Goal: Transaction & Acquisition: Purchase product/service

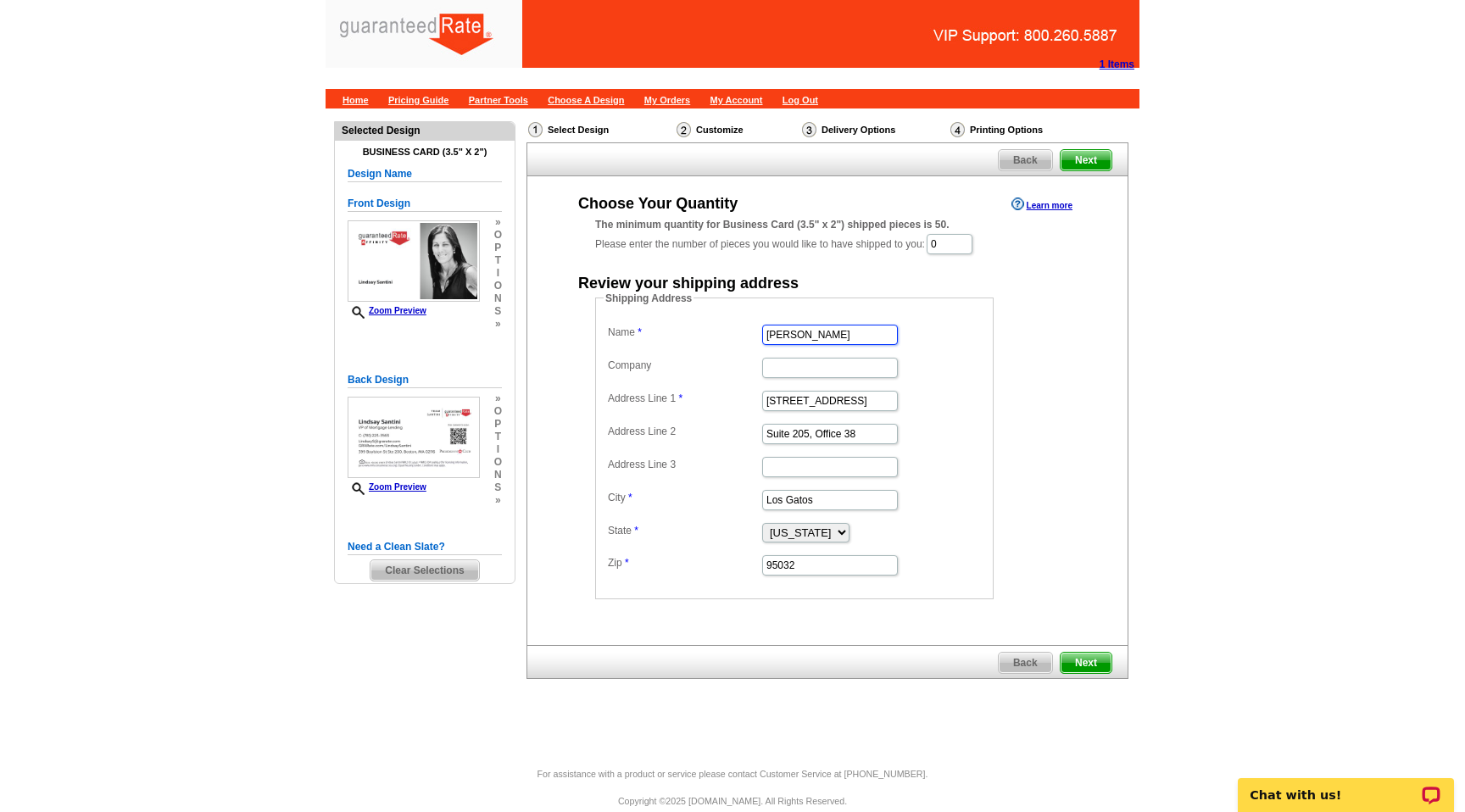
click at [847, 333] on input "Bob Bachman" at bounding box center [830, 335] width 136 height 21
click at [847, 333] on input "[PERSON_NAME]" at bounding box center [830, 335] width 136 height 21
click at [855, 341] on input "Lindsay Santini" at bounding box center [830, 335] width 136 height 21
type input "Lindsay Santini"
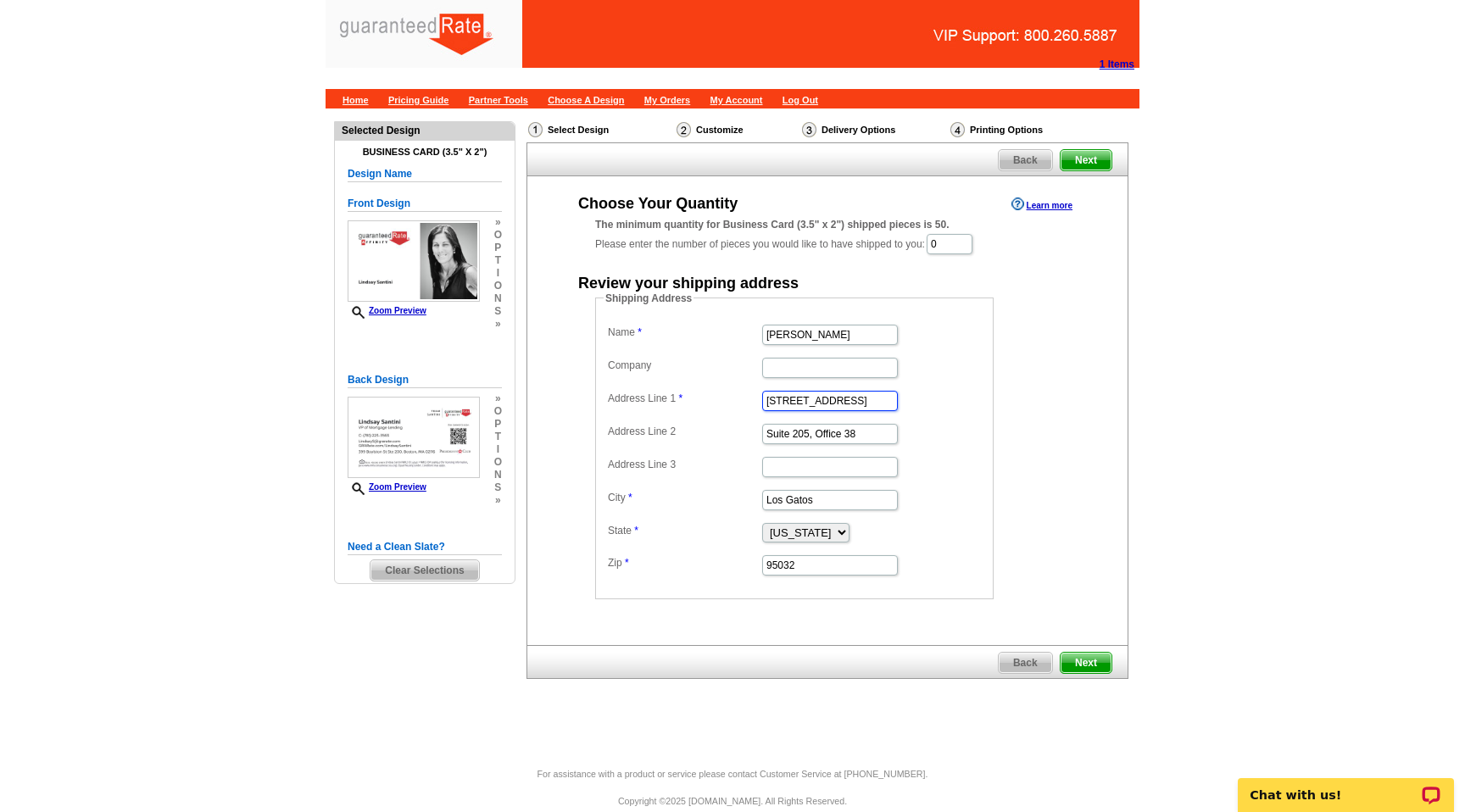
click at [840, 407] on input "[STREET_ADDRESS]" at bounding box center [830, 401] width 136 height 21
click at [840, 407] on input "16185 Los Gatos Blvd" at bounding box center [830, 401] width 136 height 21
paste input "6 Alesworth Ave"
type input "6 Alesworth Ave"
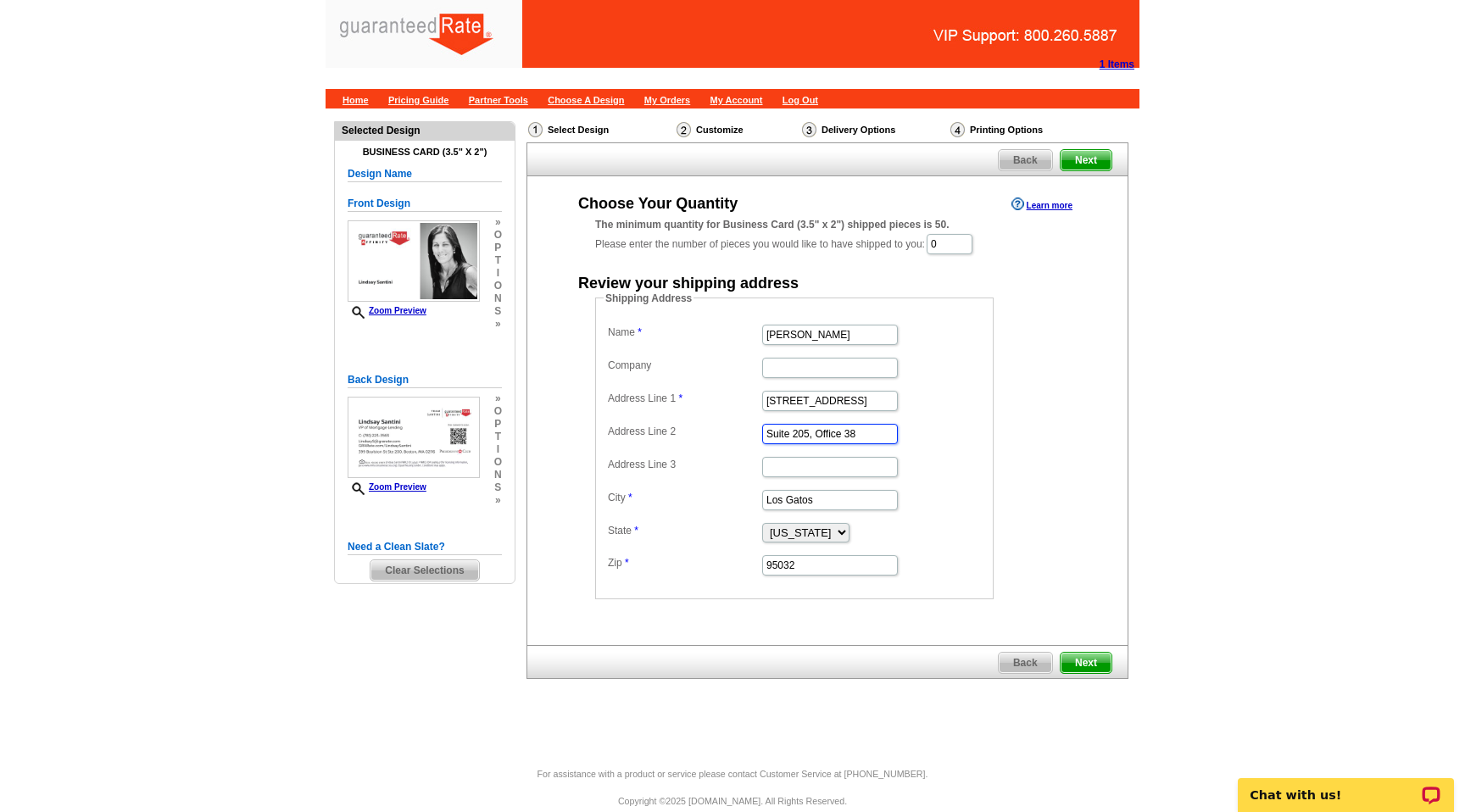
click at [821, 438] on input "Suite 205, Office 38" at bounding box center [830, 434] width 136 height 21
click at [805, 498] on input "Los Gatos" at bounding box center [830, 500] width 136 height 21
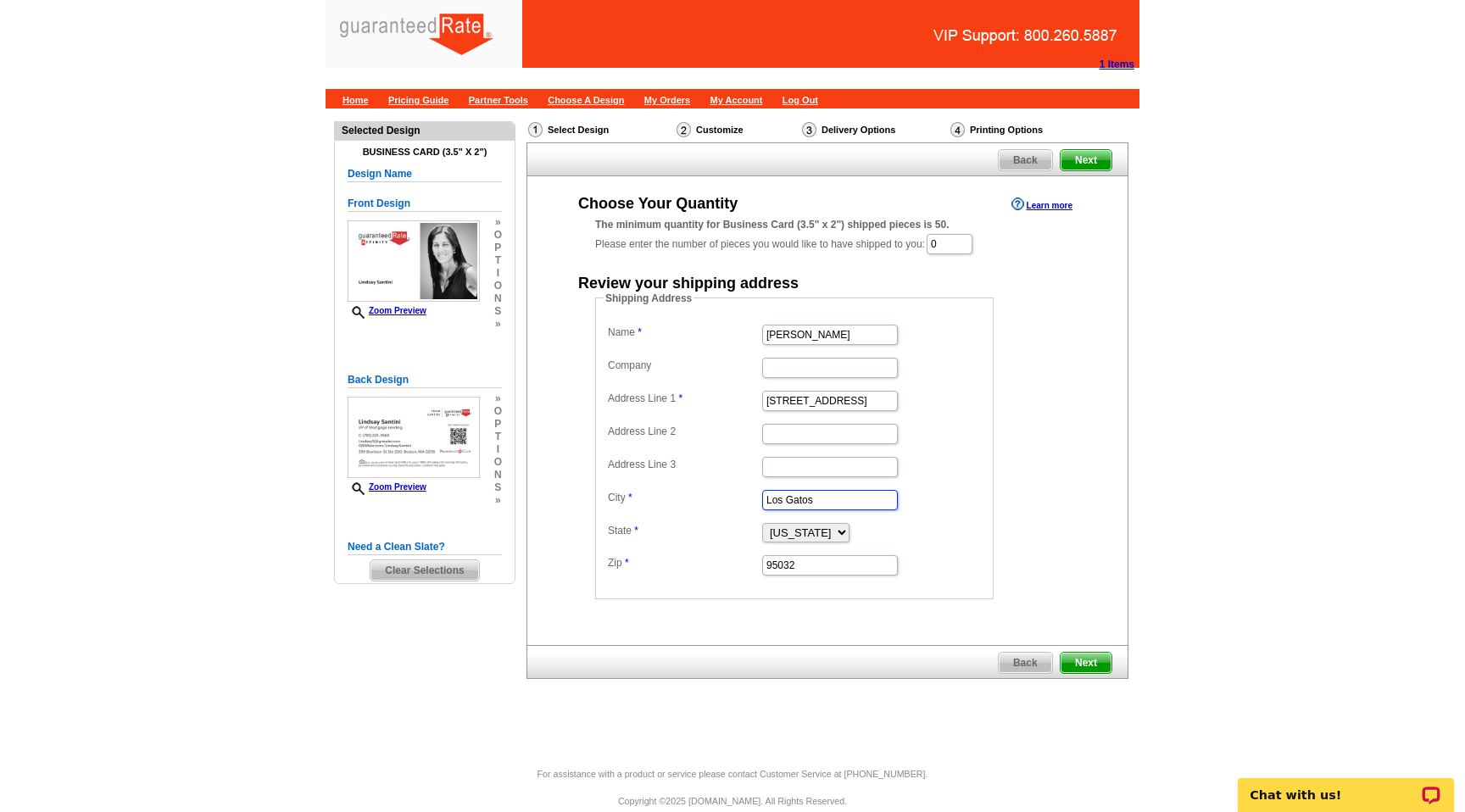
click at [805, 497] on input "Los Gatos" at bounding box center [830, 500] width 136 height 21
paste input "Winchester"
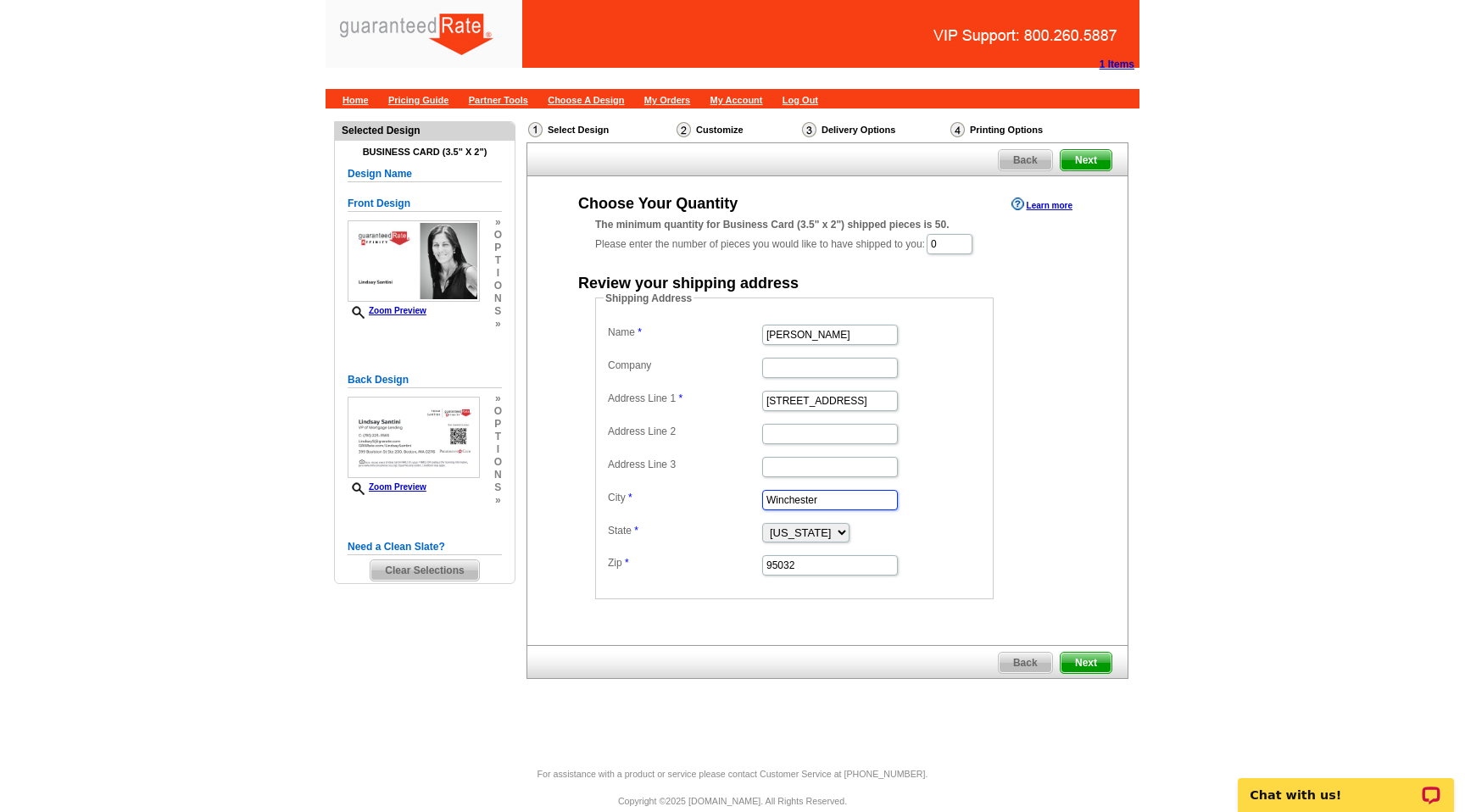
type input "Winchester"
click at [943, 485] on dd "Winchester" at bounding box center [795, 498] width 381 height 26
click at [819, 533] on select "Alabama Alaska Arizona Arkansas California Colorado Connecticut District of Col…" at bounding box center [806, 533] width 87 height 20
select select "MA"
click at [762, 523] on select "Alabama Alaska Arizona Arkansas California Colorado Connecticut District of Col…" at bounding box center [806, 533] width 87 height 20
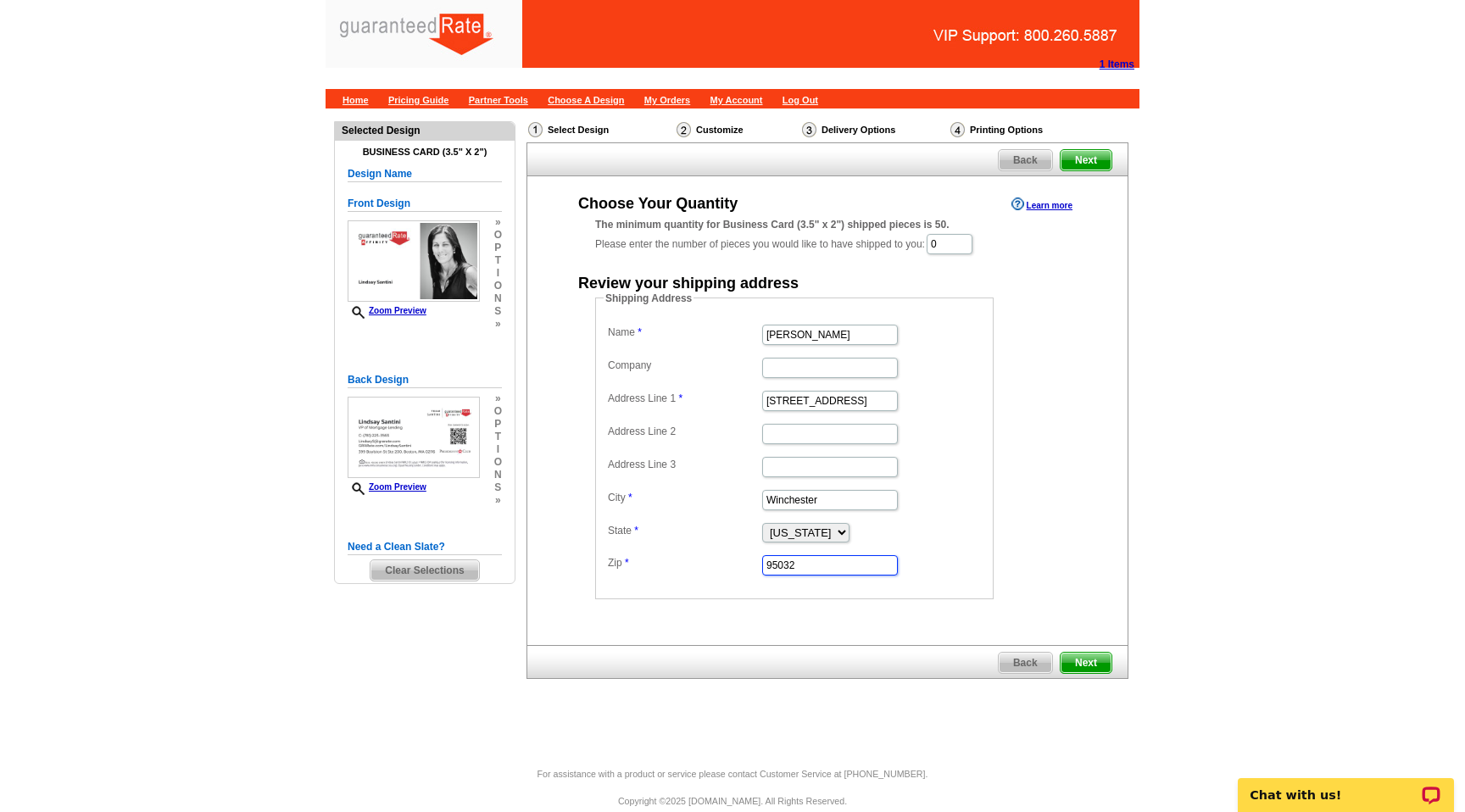
click at [870, 574] on input "95032" at bounding box center [830, 565] width 136 height 21
type input "01890"
click at [1172, 274] on main "Need Help? call 800-260-5887, chat with support, or have our designers make som…" at bounding box center [732, 438] width 1465 height 658
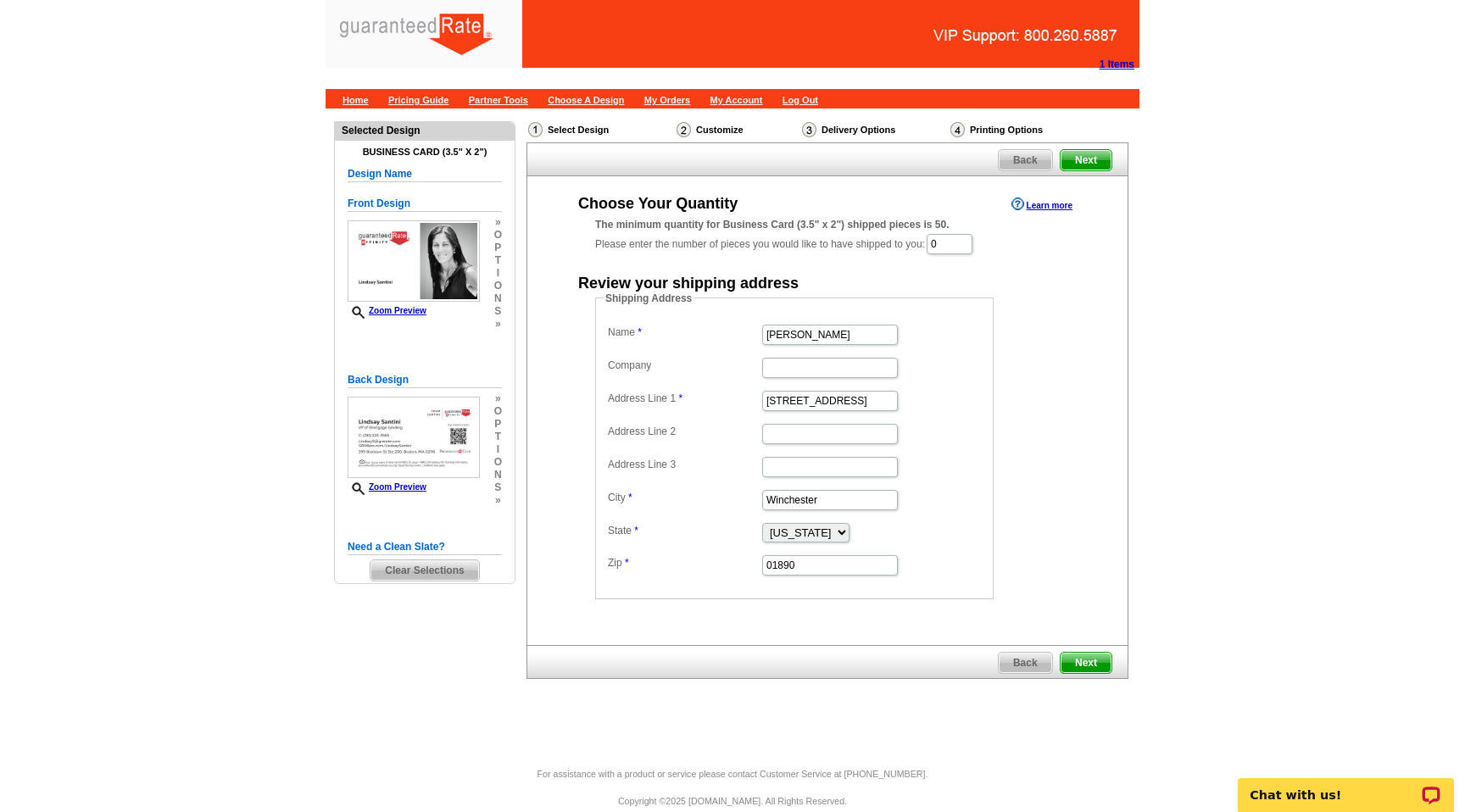
click at [1035, 490] on dd "Shipping Address Name Lindsay Santini Company Address Line 1 6 Alesworth Ave Ad…" at bounding box center [820, 444] width 451 height 309
click at [958, 247] on input "0" at bounding box center [950, 244] width 46 height 21
type input "250"
click at [938, 416] on dl "Name Lindsay Santini Company Address Line 1 6 Alesworth Ave Address Line 2 Addr…" at bounding box center [795, 450] width 381 height 256
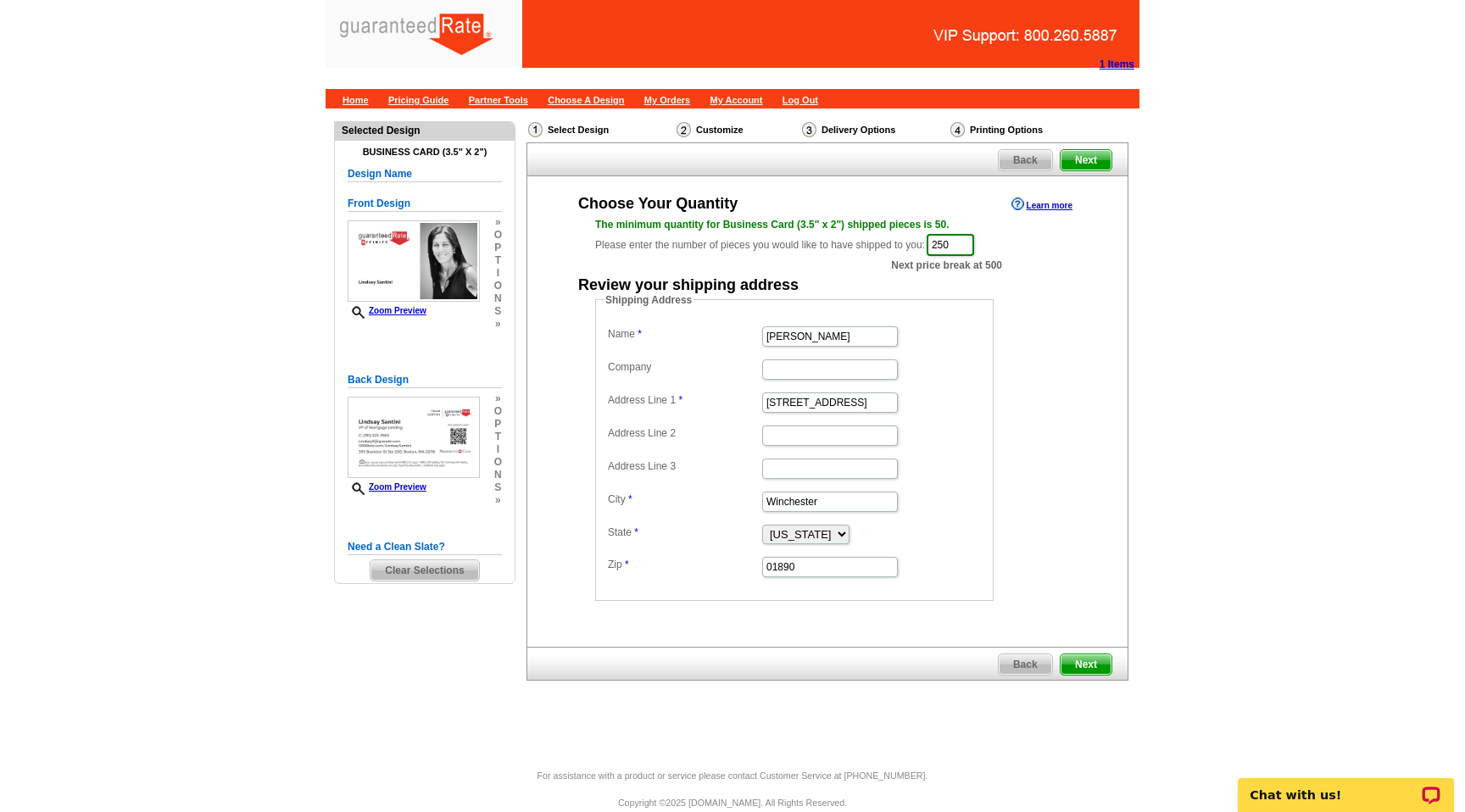
click at [938, 414] on dd "6 Alesworth Ave" at bounding box center [795, 401] width 381 height 26
click at [925, 484] on dl "Name Lindsay Santini Company Address Line 1 6 Alesworth Ave Address Line 2 Addr…" at bounding box center [795, 450] width 381 height 256
click at [952, 546] on dl "Name Lindsay Santini Company Address Line 1 6 Alesworth Ave Address Line 2 Addr…" at bounding box center [795, 450] width 381 height 256
click at [952, 545] on dd "Alabama Alaska Arizona Arkansas California Colorado Connecticut District of Col…" at bounding box center [795, 533] width 381 height 26
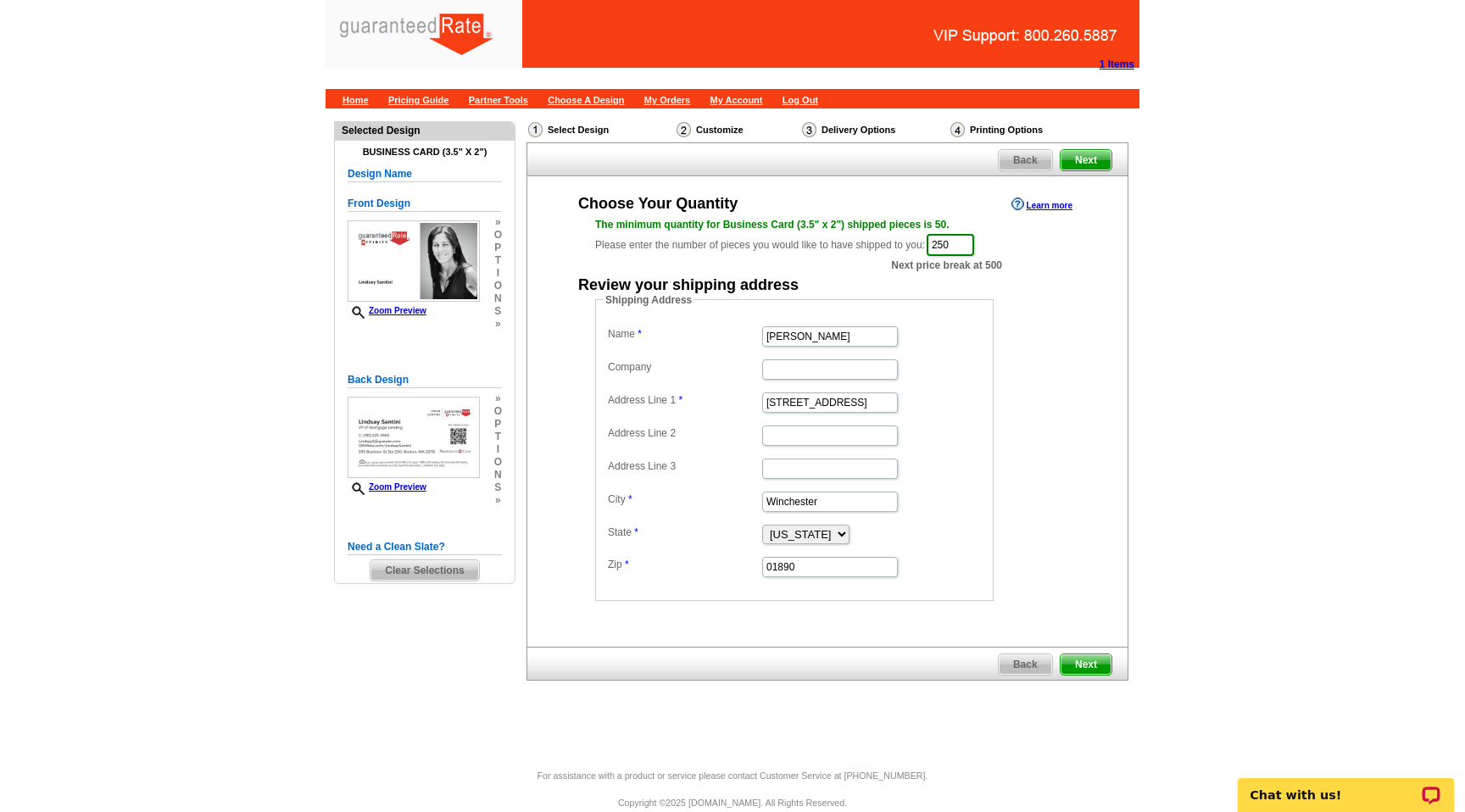
click at [1100, 665] on span "Next" at bounding box center [1085, 664] width 50 height 21
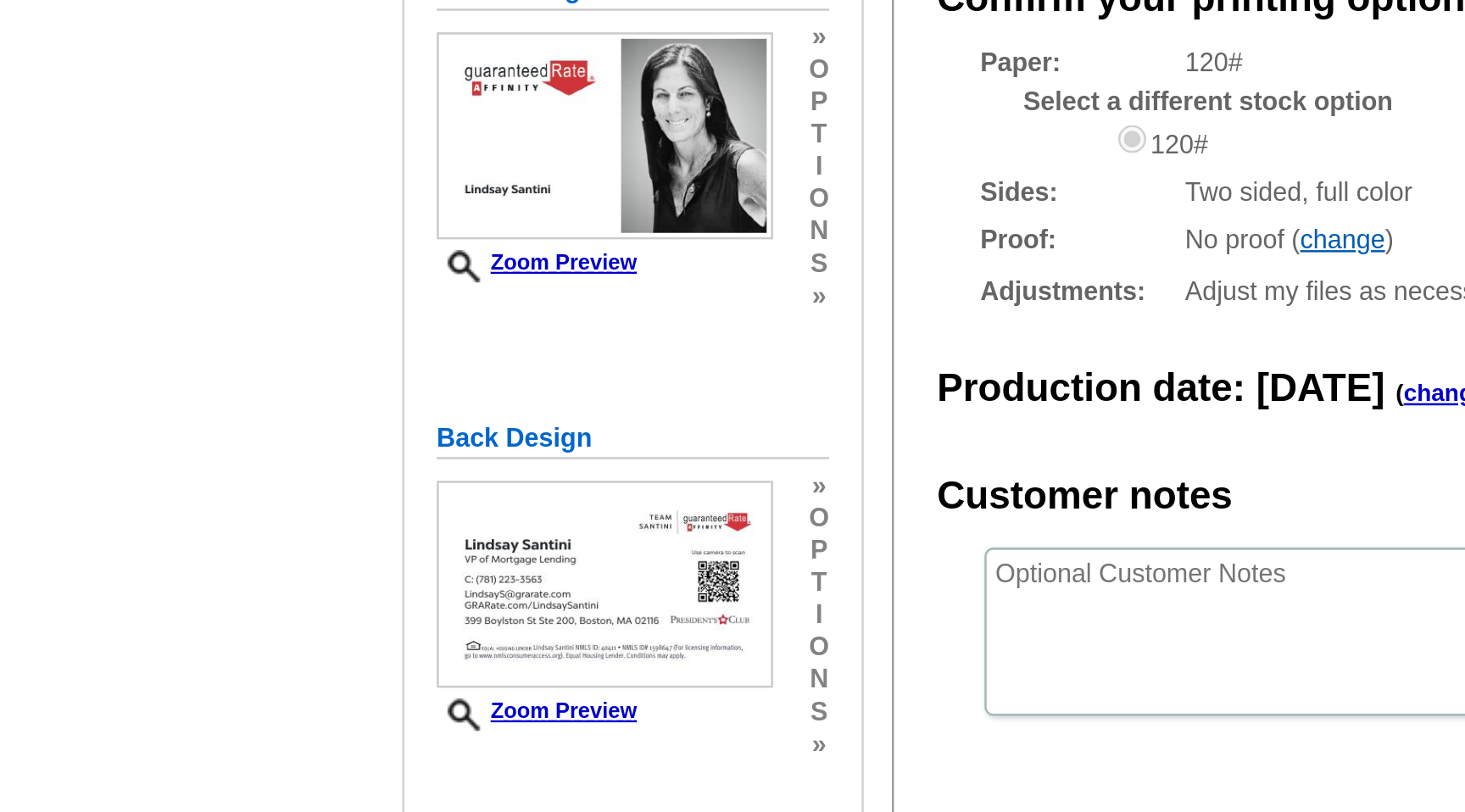
click at [274, 356] on main "Need Help? call [PHONE_NUMBER], chat with support, or have our designers make s…" at bounding box center [732, 415] width 1465 height 614
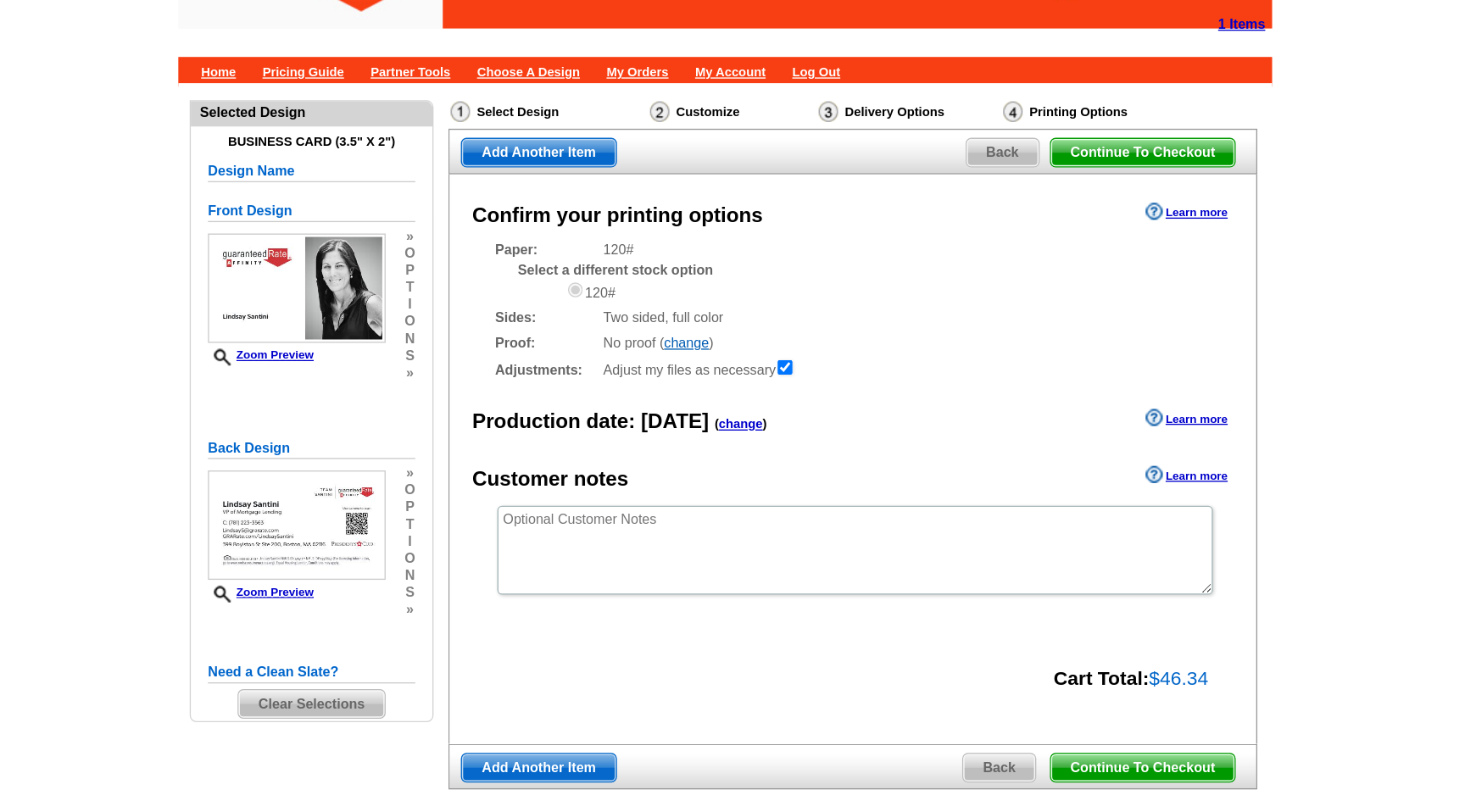
click at [839, 583] on div "Confirm your printing options Learn more Paper: 120# Select a different stock o…" at bounding box center [828, 388] width 602 height 425
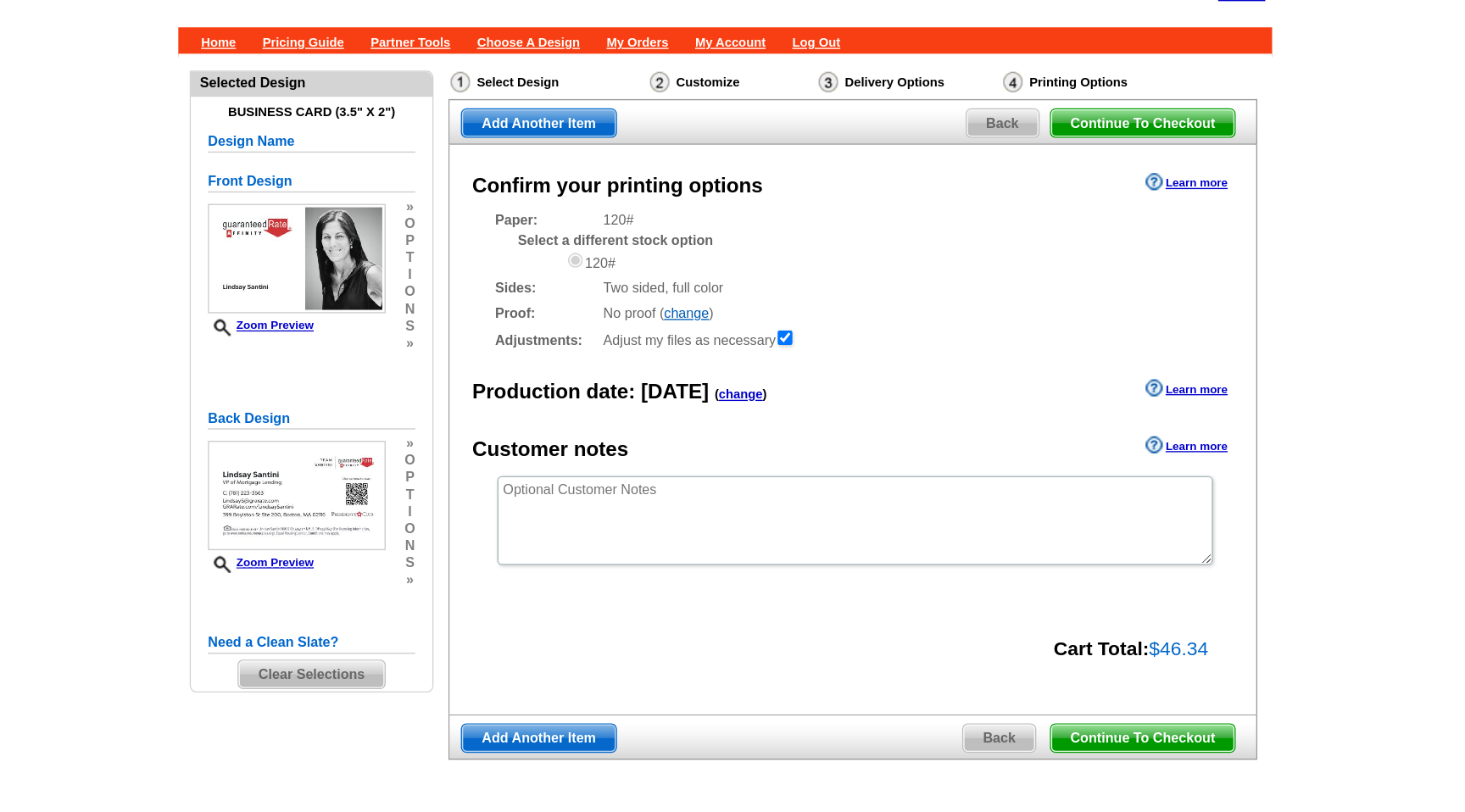
click at [779, 595] on div "Confirm your printing options Learn more Paper: 120# Select a different stock o…" at bounding box center [828, 388] width 602 height 425
click at [781, 537] on div "Confirm your printing options Learn more Paper: 120# Select a different stock o…" at bounding box center [828, 388] width 602 height 425
click at [792, 542] on div "Cart Total: $46.34" at bounding box center [818, 550] width 582 height 25
click at [1043, 627] on span "Continue To Checkout" at bounding box center [1043, 618] width 137 height 21
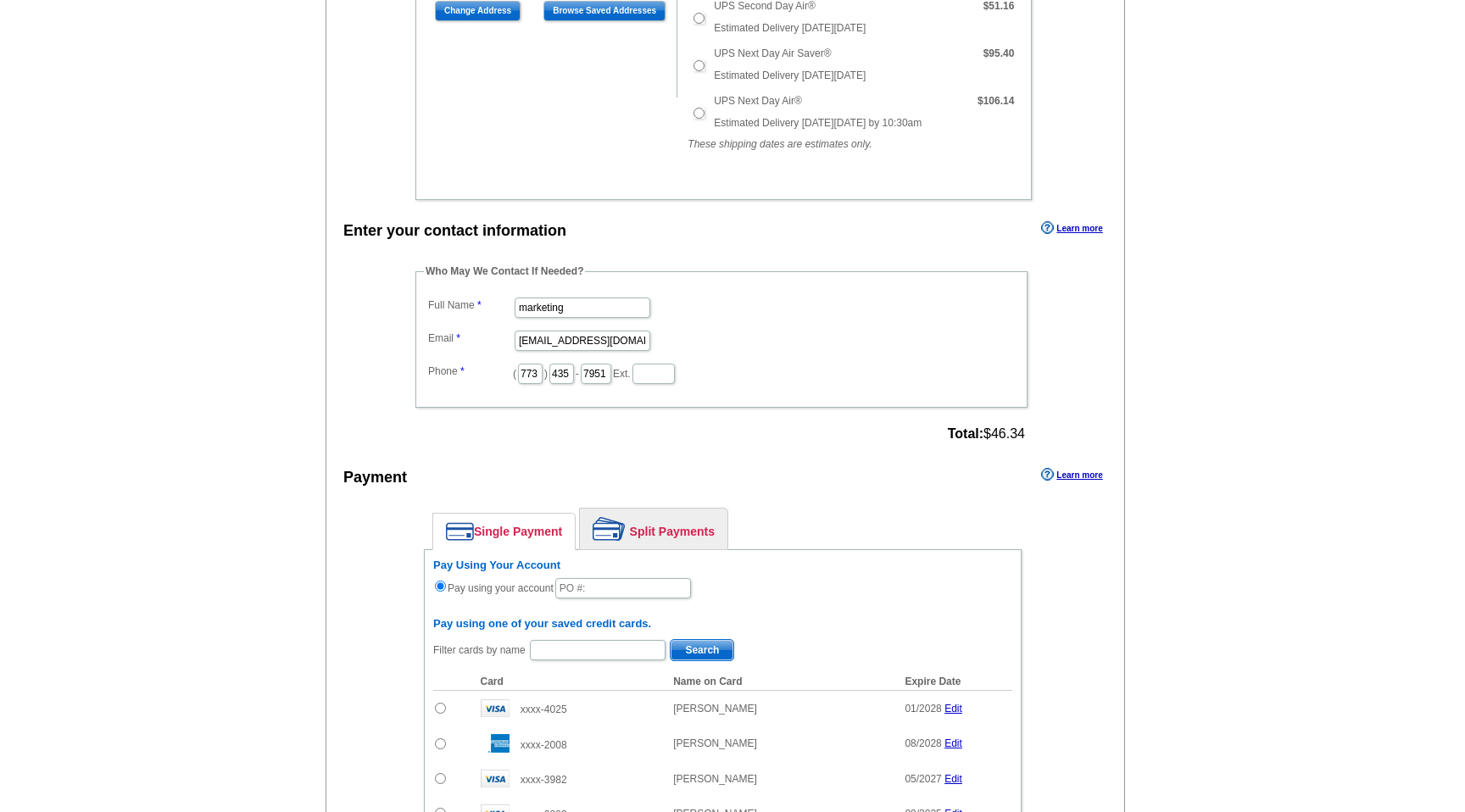
scroll to position [596, 0]
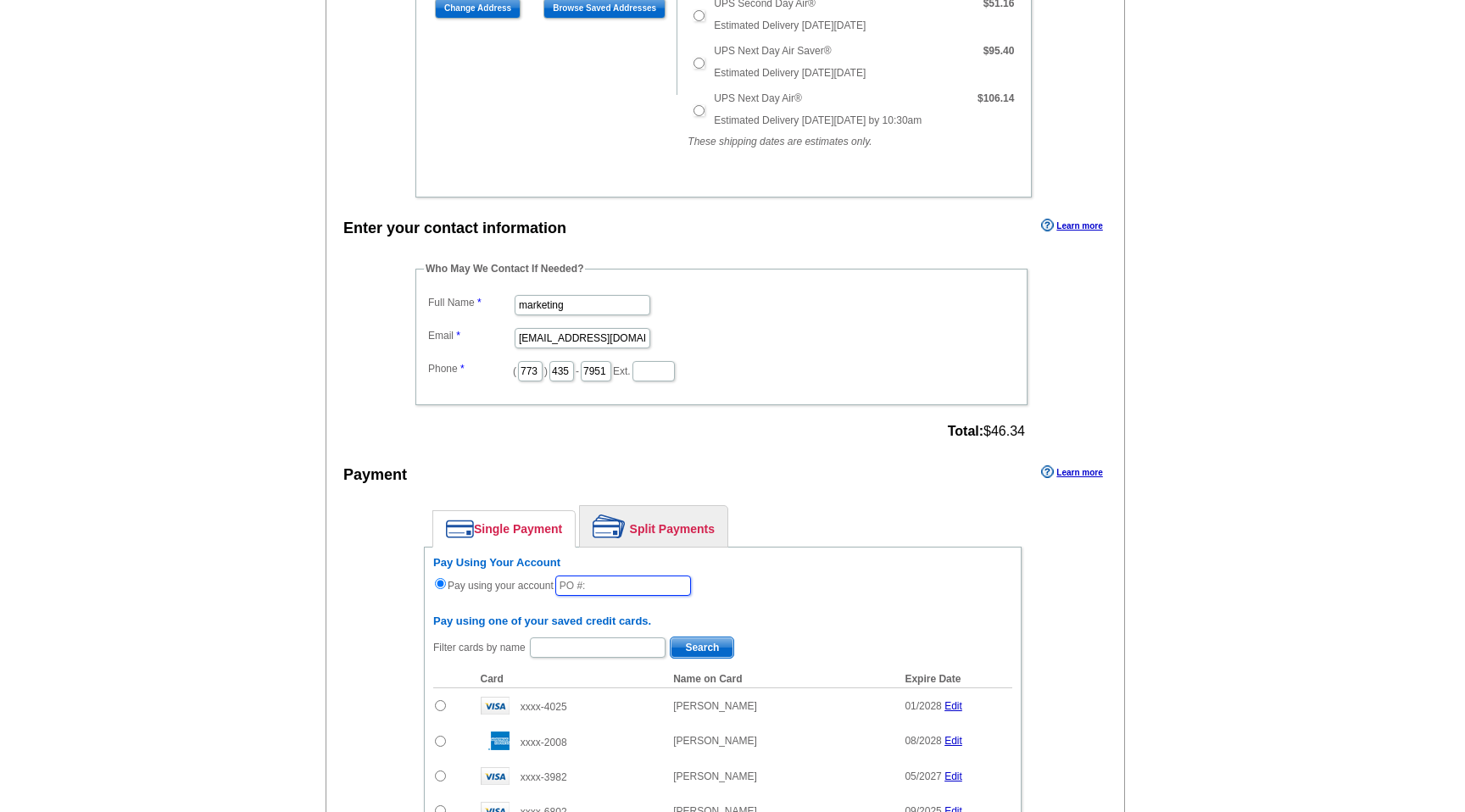
click at [599, 589] on input "text" at bounding box center [623, 585] width 136 height 21
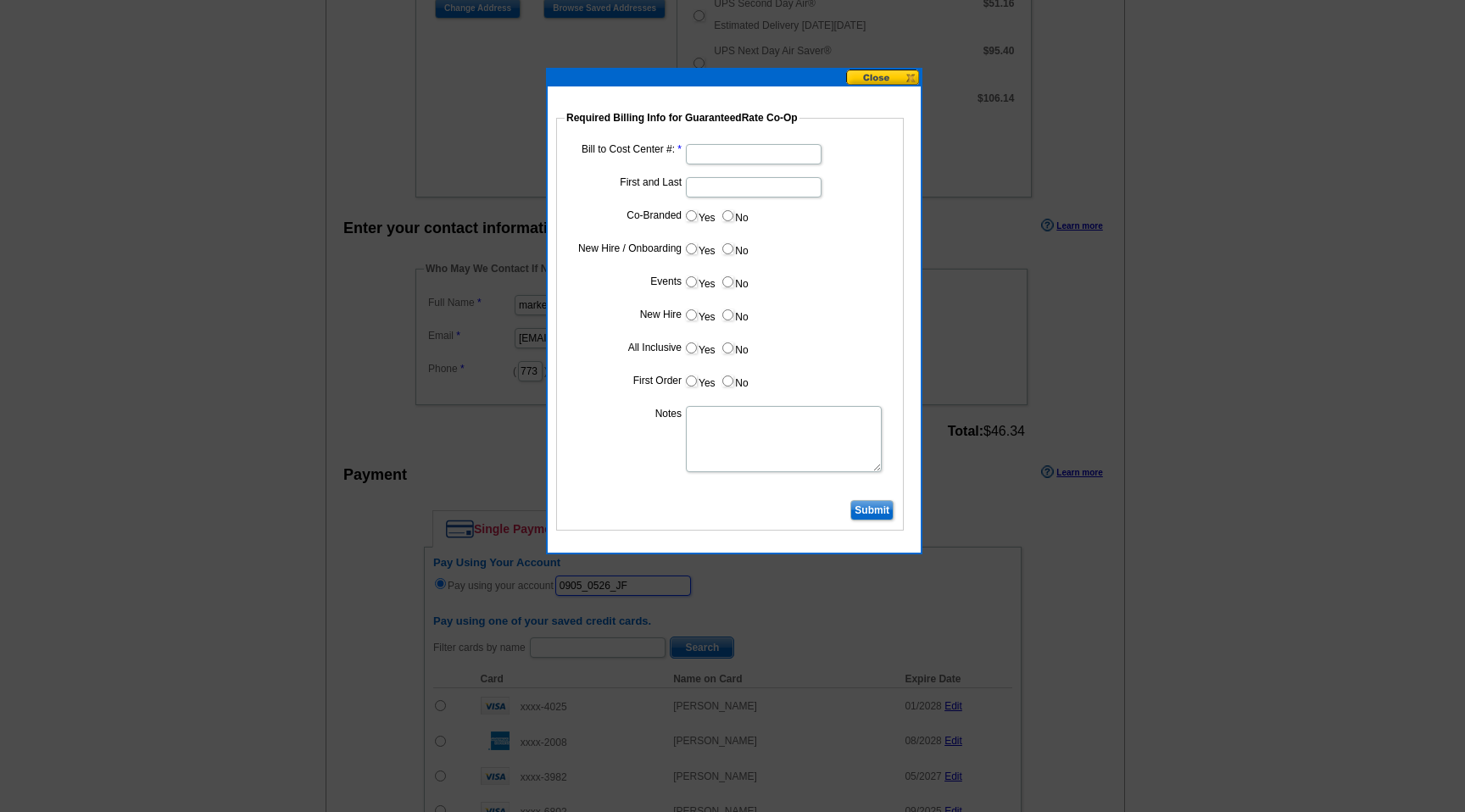
type input "0905_0526_JF"
click at [705, 148] on input "Bill to Cost Center #:" at bounding box center [753, 155] width 136 height 21
type input "2000"
click at [725, 196] on input "First and Last" at bounding box center [753, 187] width 136 height 21
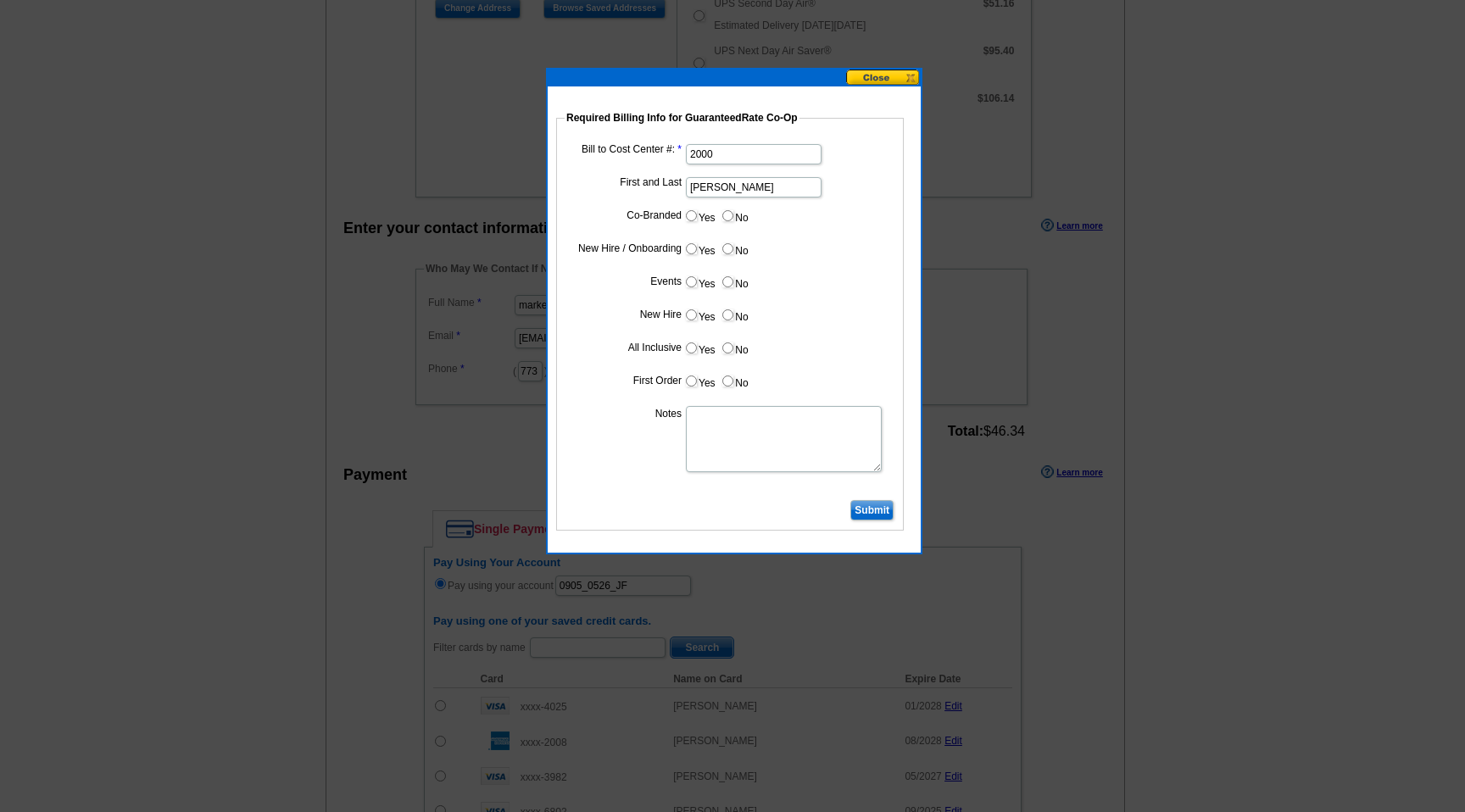
type input "Lindsay Santini"
click at [718, 152] on input "2000" at bounding box center [753, 155] width 136 height 21
type input "q"
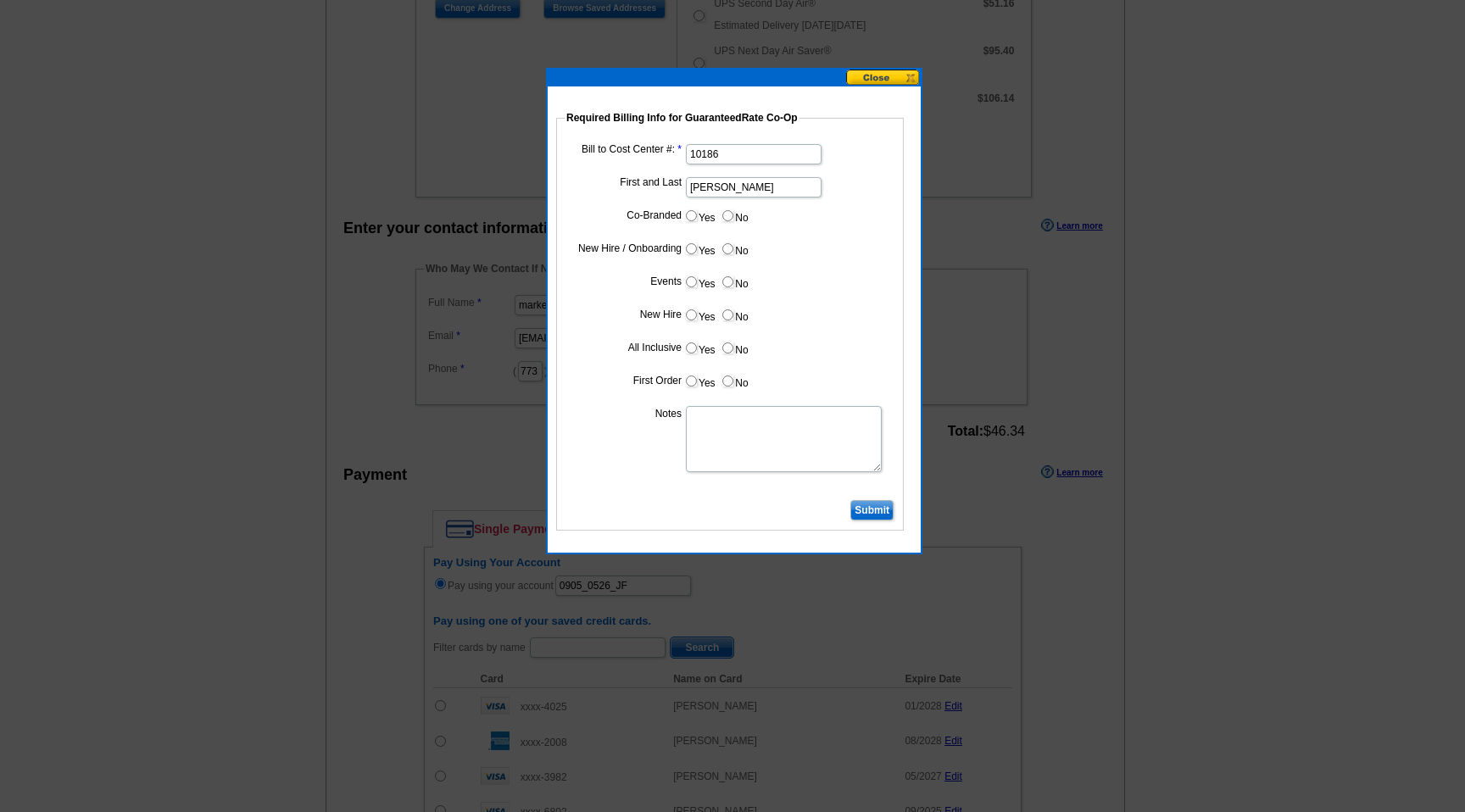
type input "10186"
click at [877, 511] on input "Submit" at bounding box center [871, 510] width 44 height 21
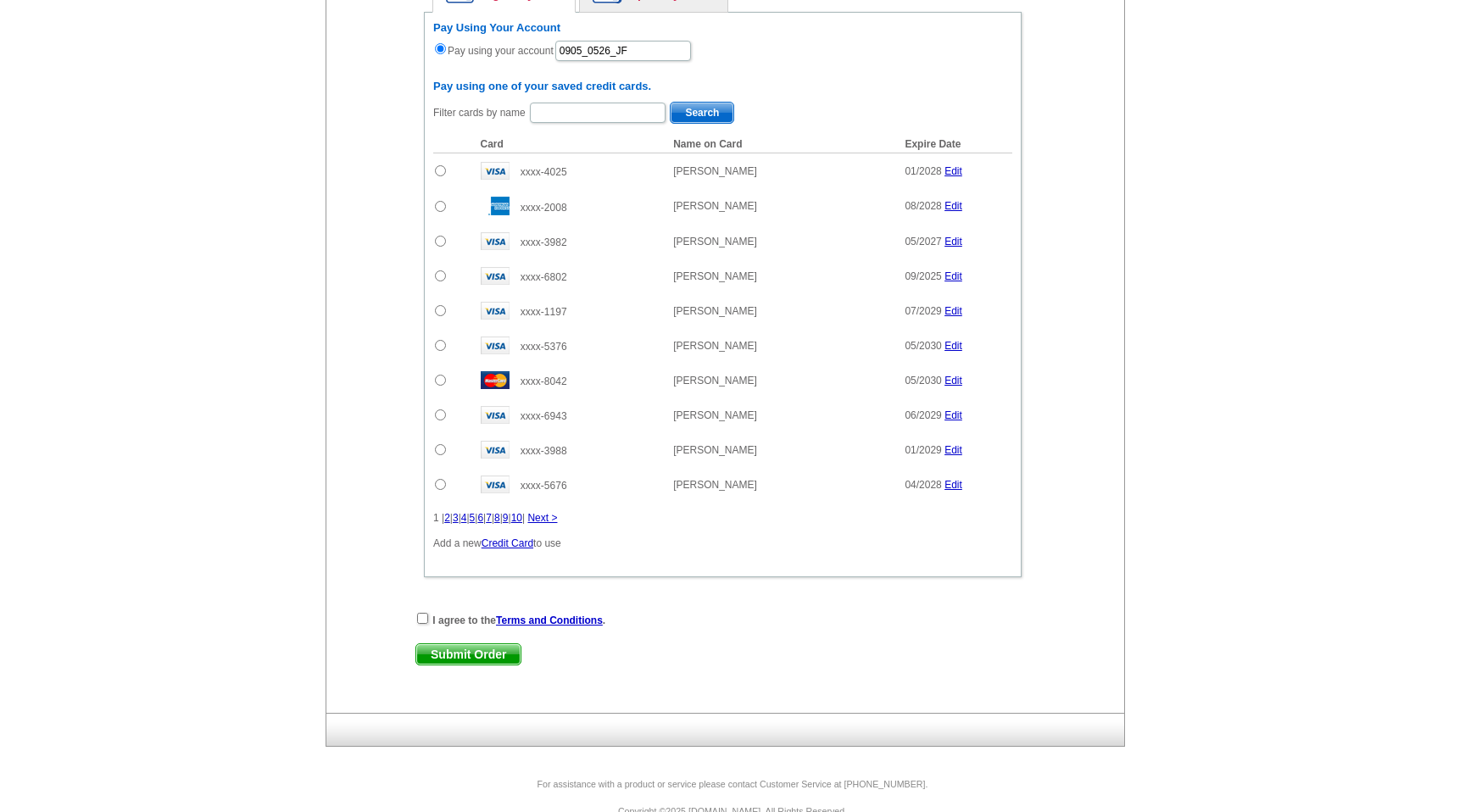
scroll to position [1155, 0]
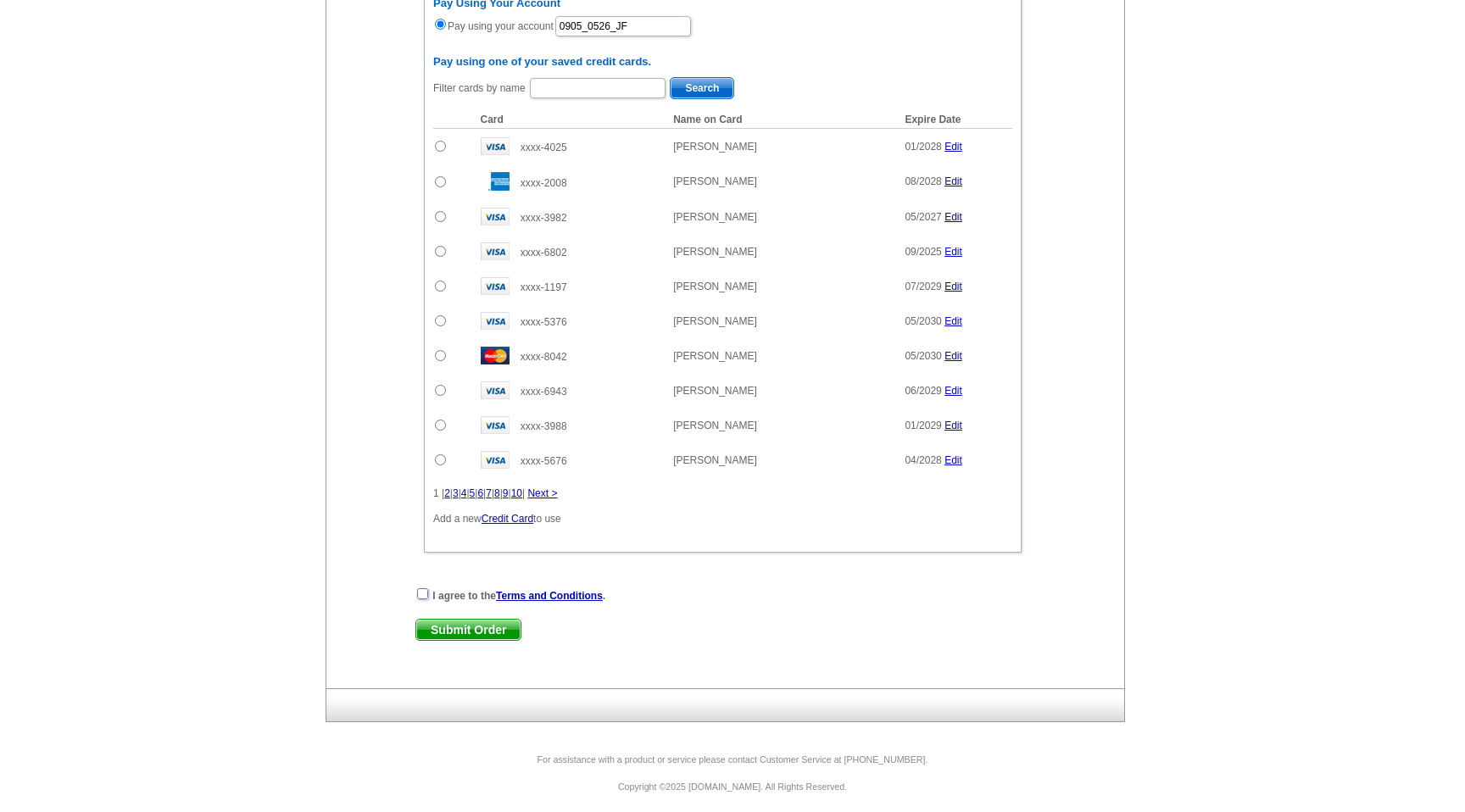
click at [420, 591] on input "checkbox" at bounding box center [422, 593] width 11 height 11
checkbox input "true"
click at [432, 626] on span "Submit Order" at bounding box center [469, 630] width 104 height 21
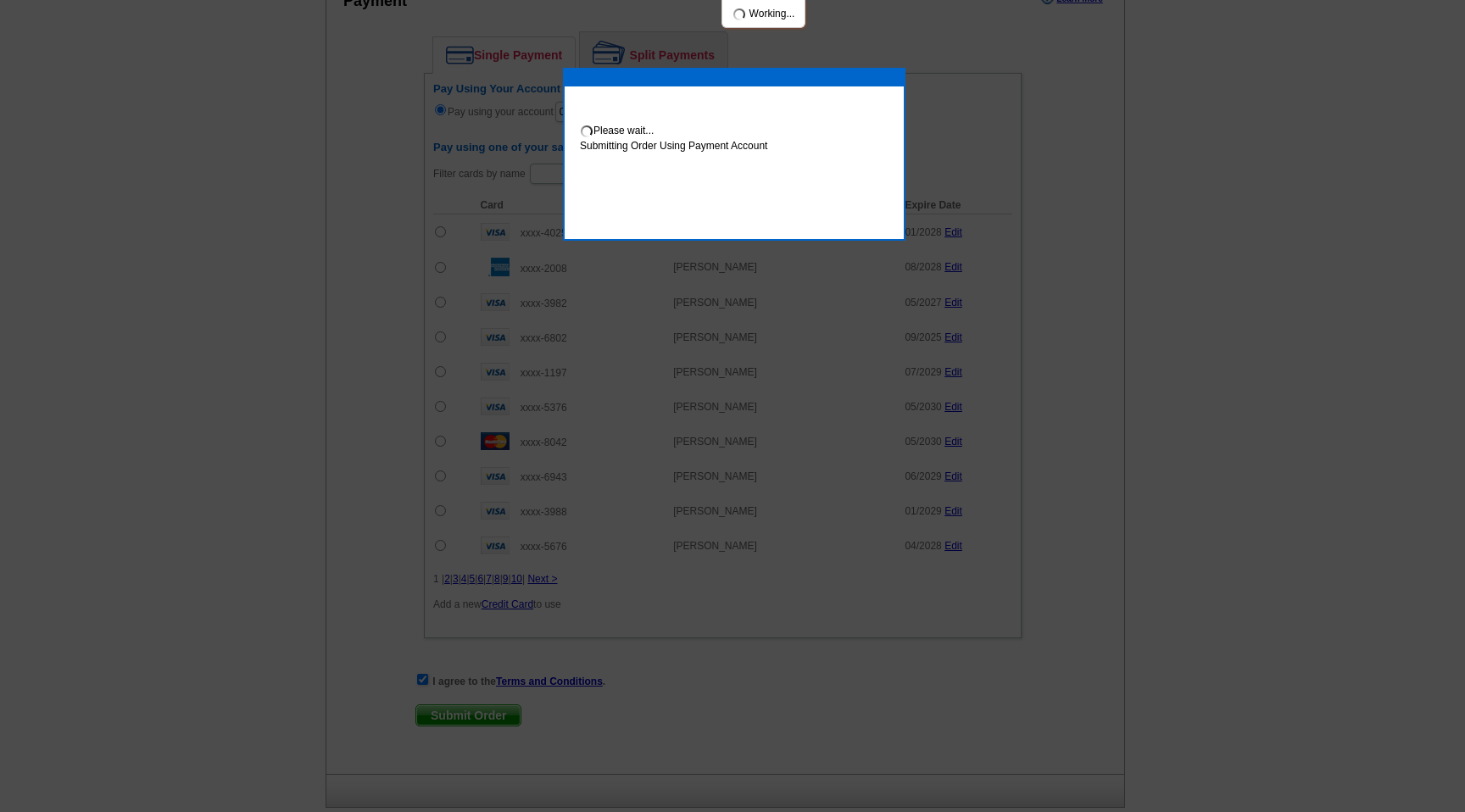
scroll to position [1241, 0]
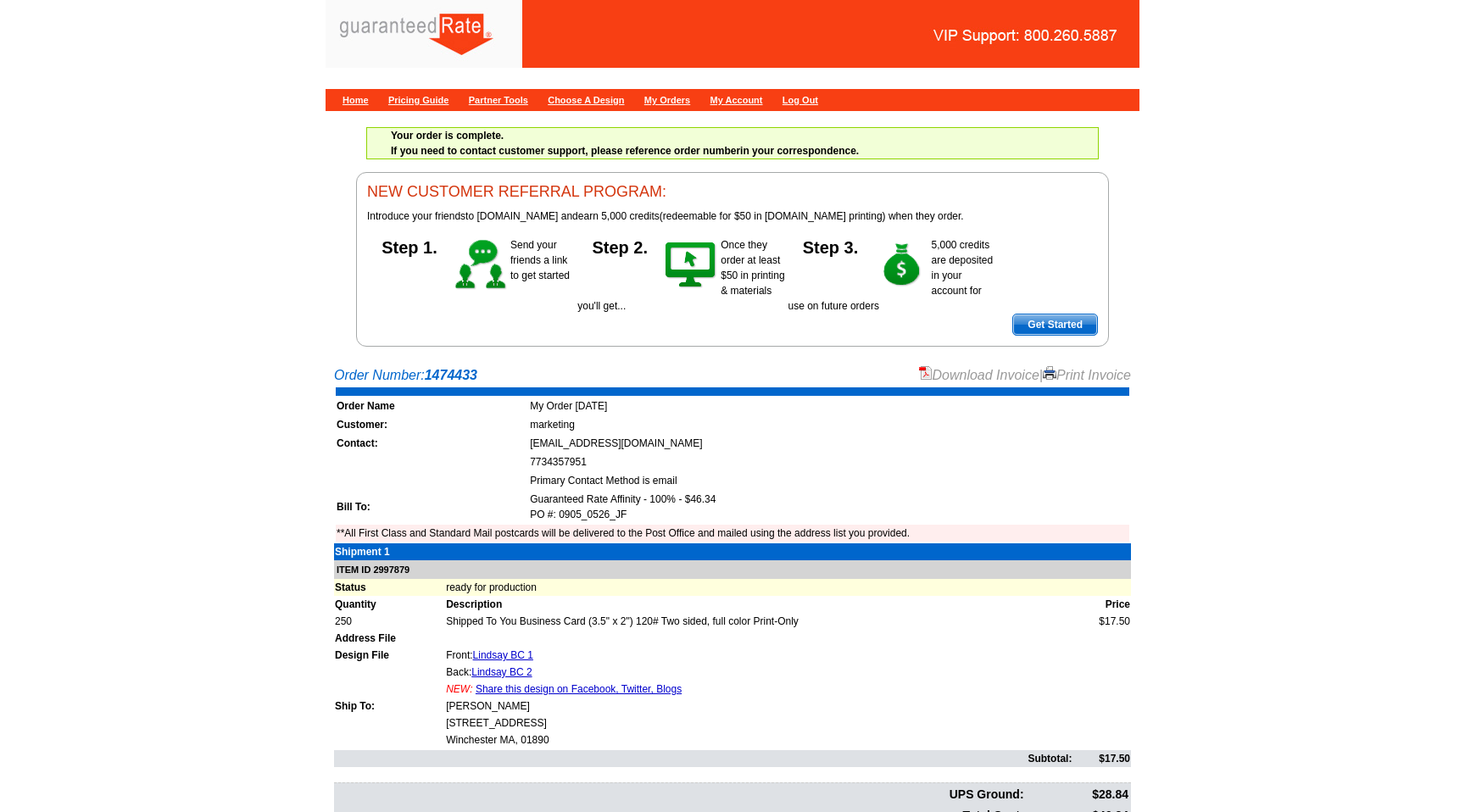
click at [980, 374] on link "Download Invoice" at bounding box center [979, 374] width 121 height 15
click at [358, 100] on link "Home" at bounding box center [356, 100] width 27 height 10
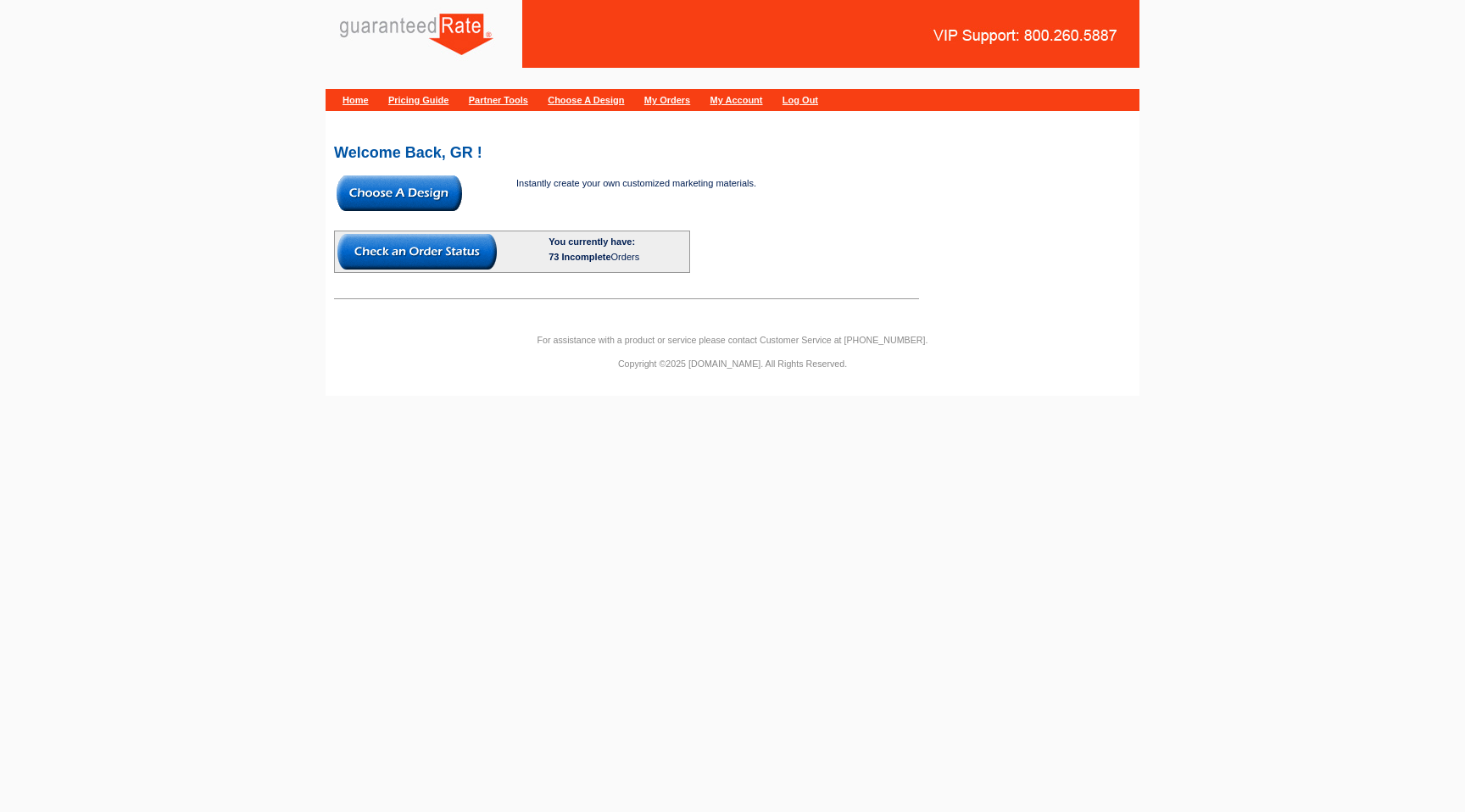
click at [436, 181] on img at bounding box center [399, 193] width 126 height 36
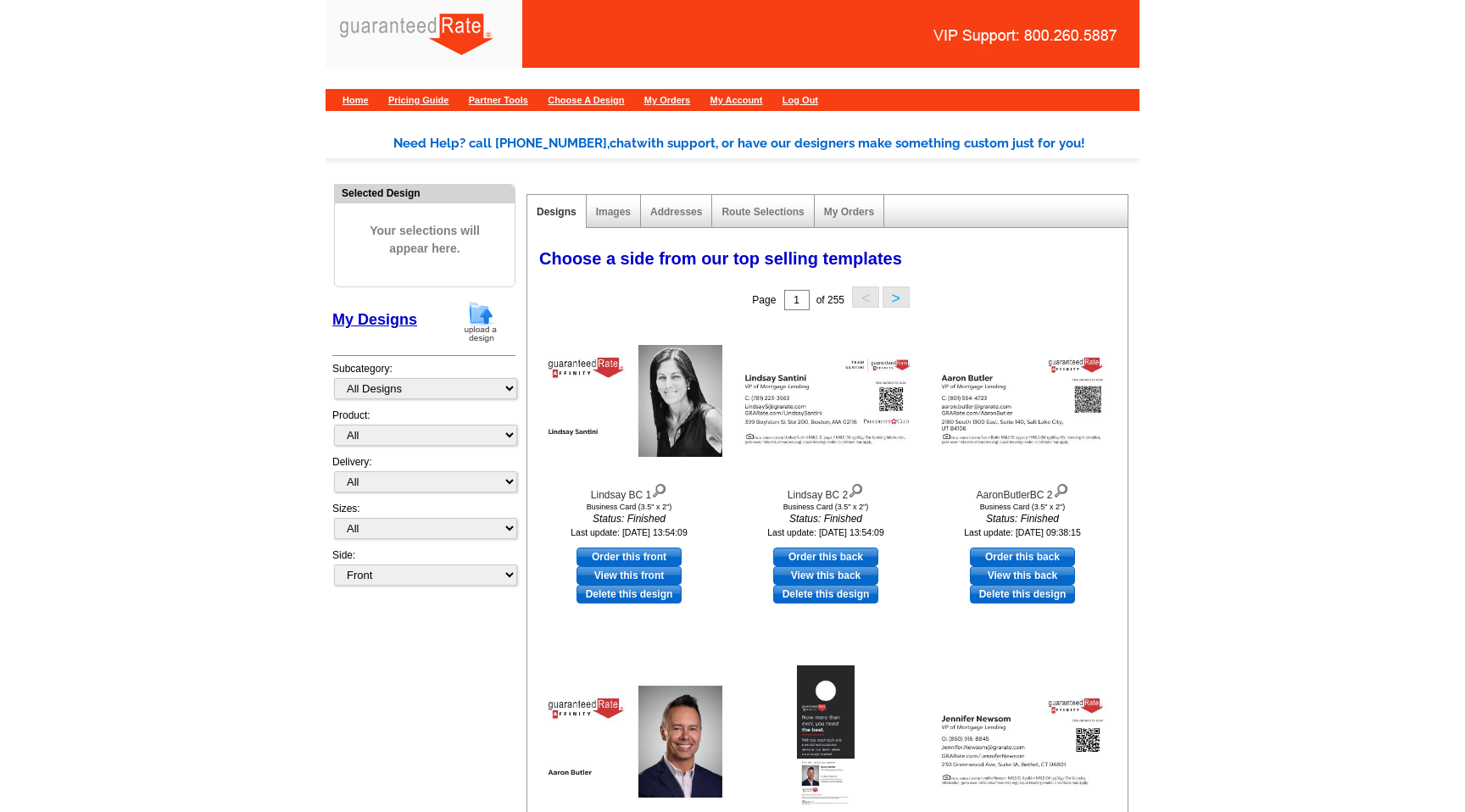
click at [489, 309] on img at bounding box center [481, 321] width 44 height 44
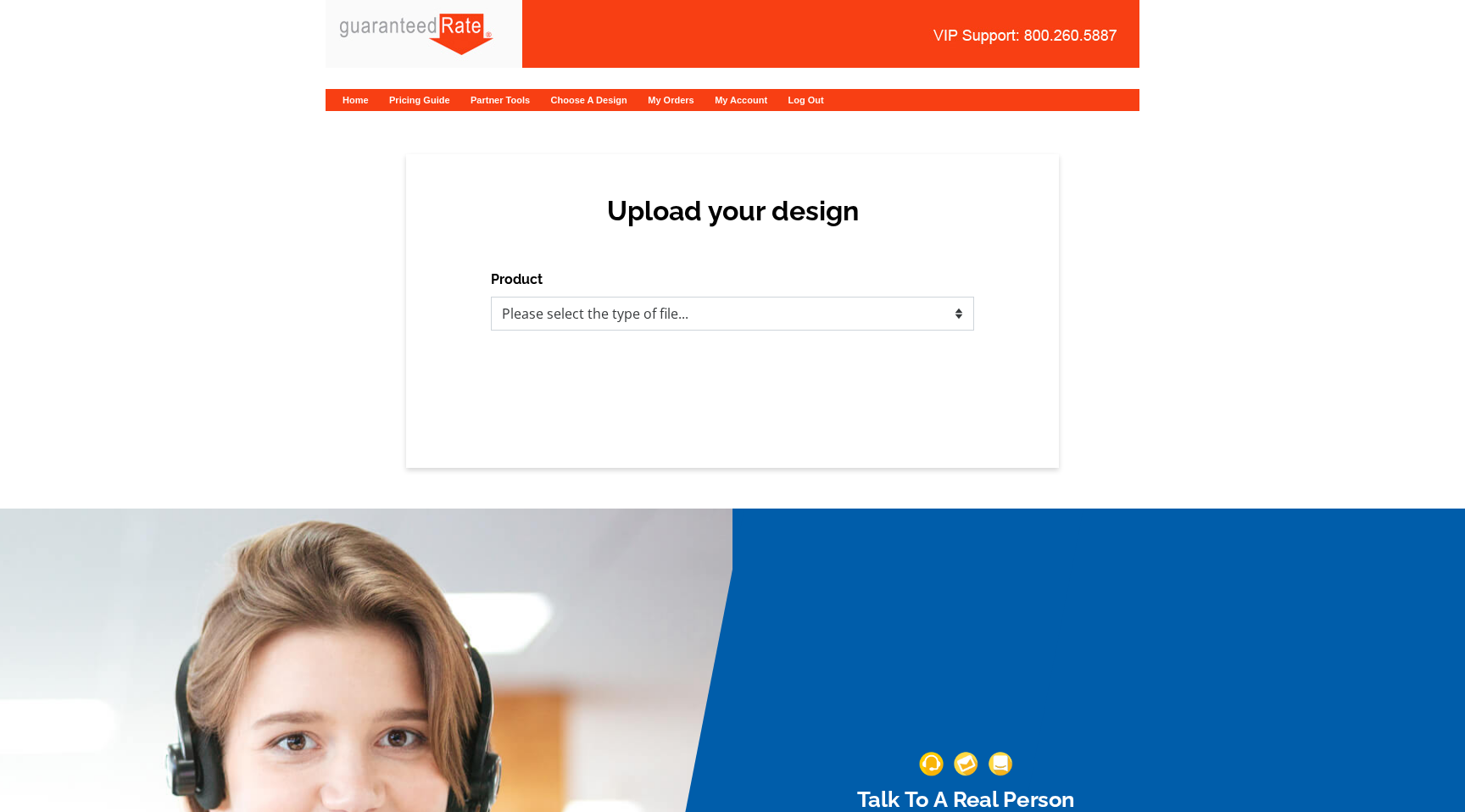
click at [643, 313] on select "Please select the type of file... Postcards Calendars Business Cards Letters an…" at bounding box center [732, 314] width 483 height 34
select select "3"
click at [491, 297] on select "Please select the type of file... Postcards Calendars Business Cards Letters an…" at bounding box center [732, 314] width 483 height 34
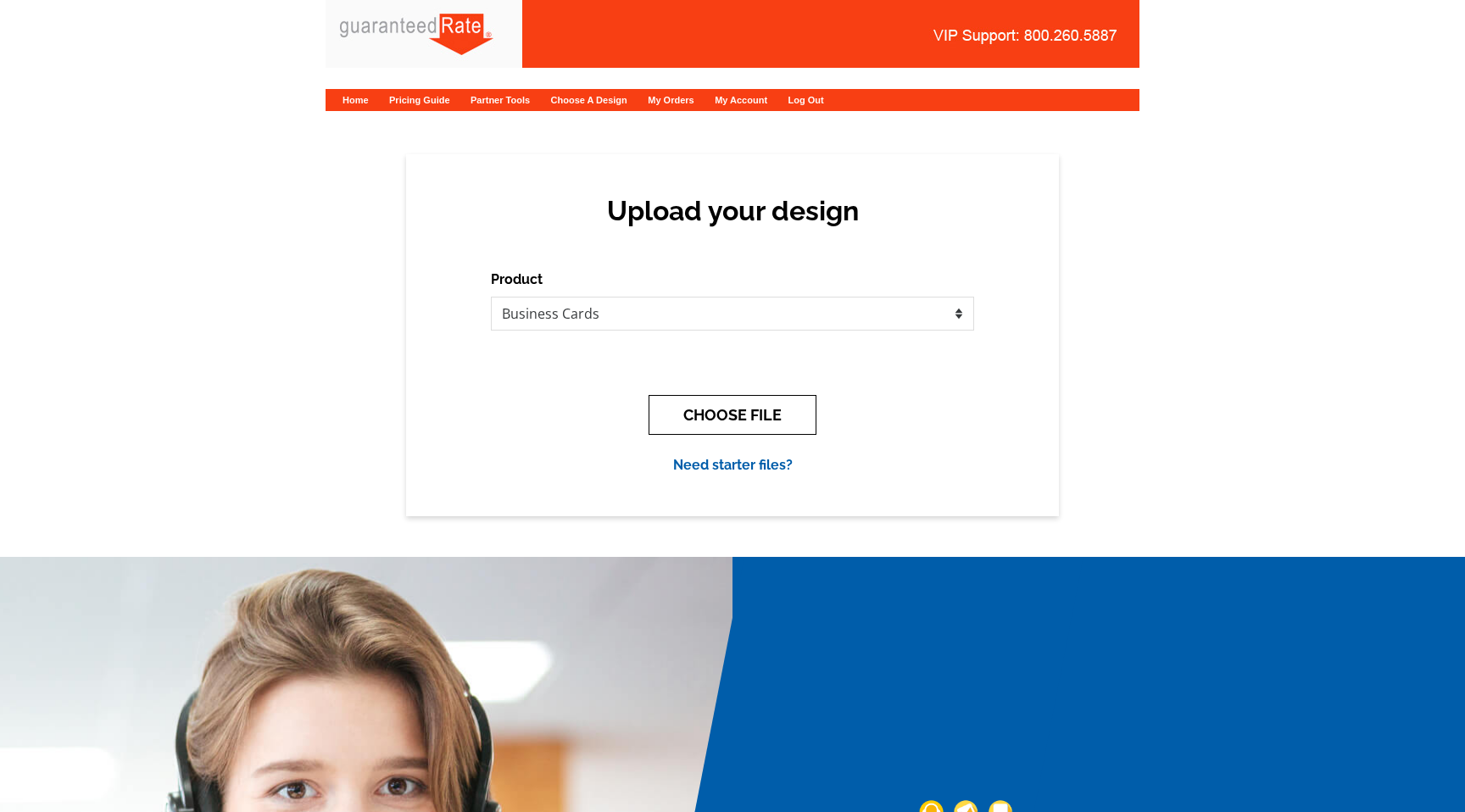
click at [741, 416] on button "CHOOSE FILE" at bounding box center [732, 415] width 168 height 40
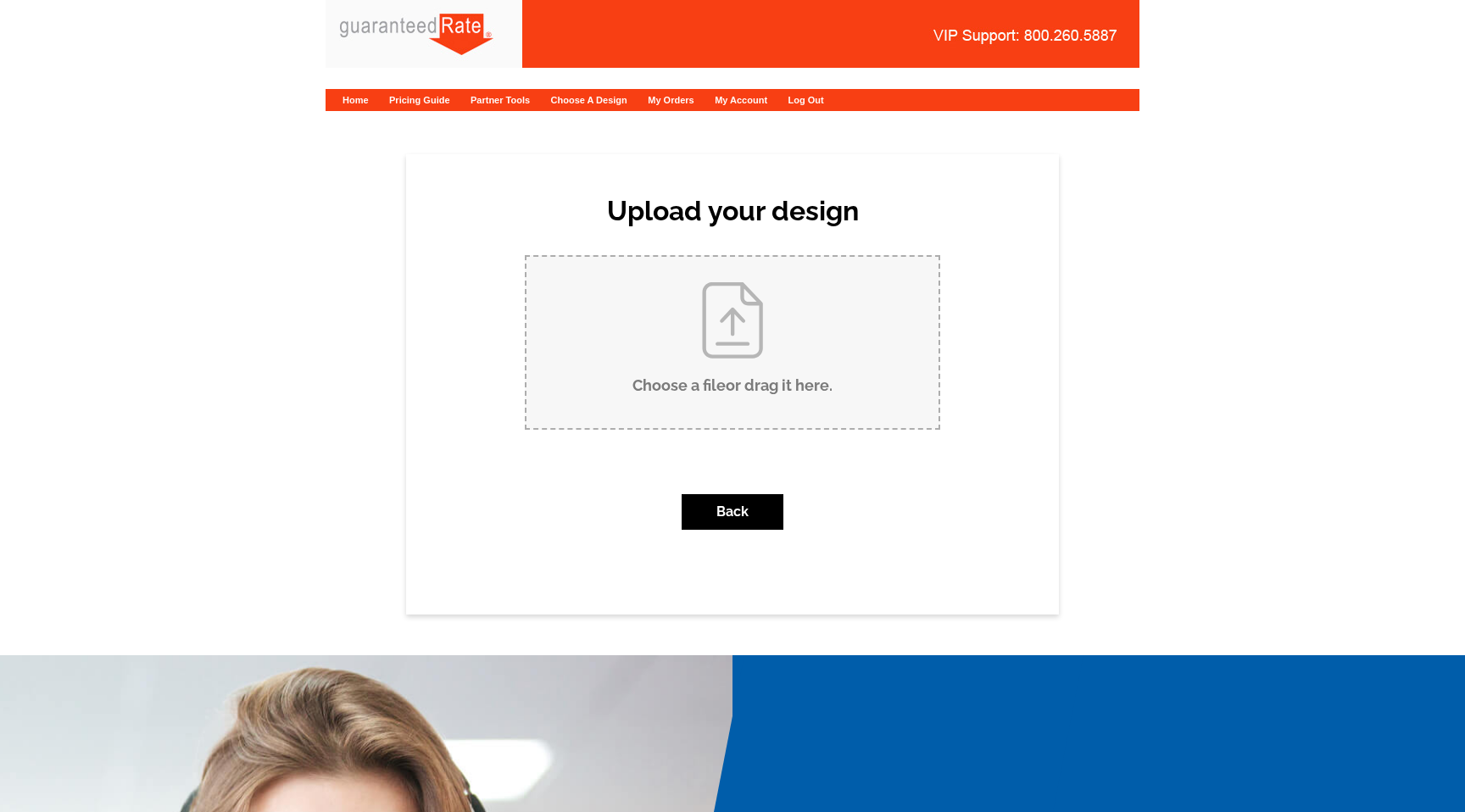
click at [795, 322] on input "Choose a file or drag it here ." at bounding box center [733, 342] width 412 height 171
type input "C:\fakepath\[PERSON_NAME] BC.pdf"
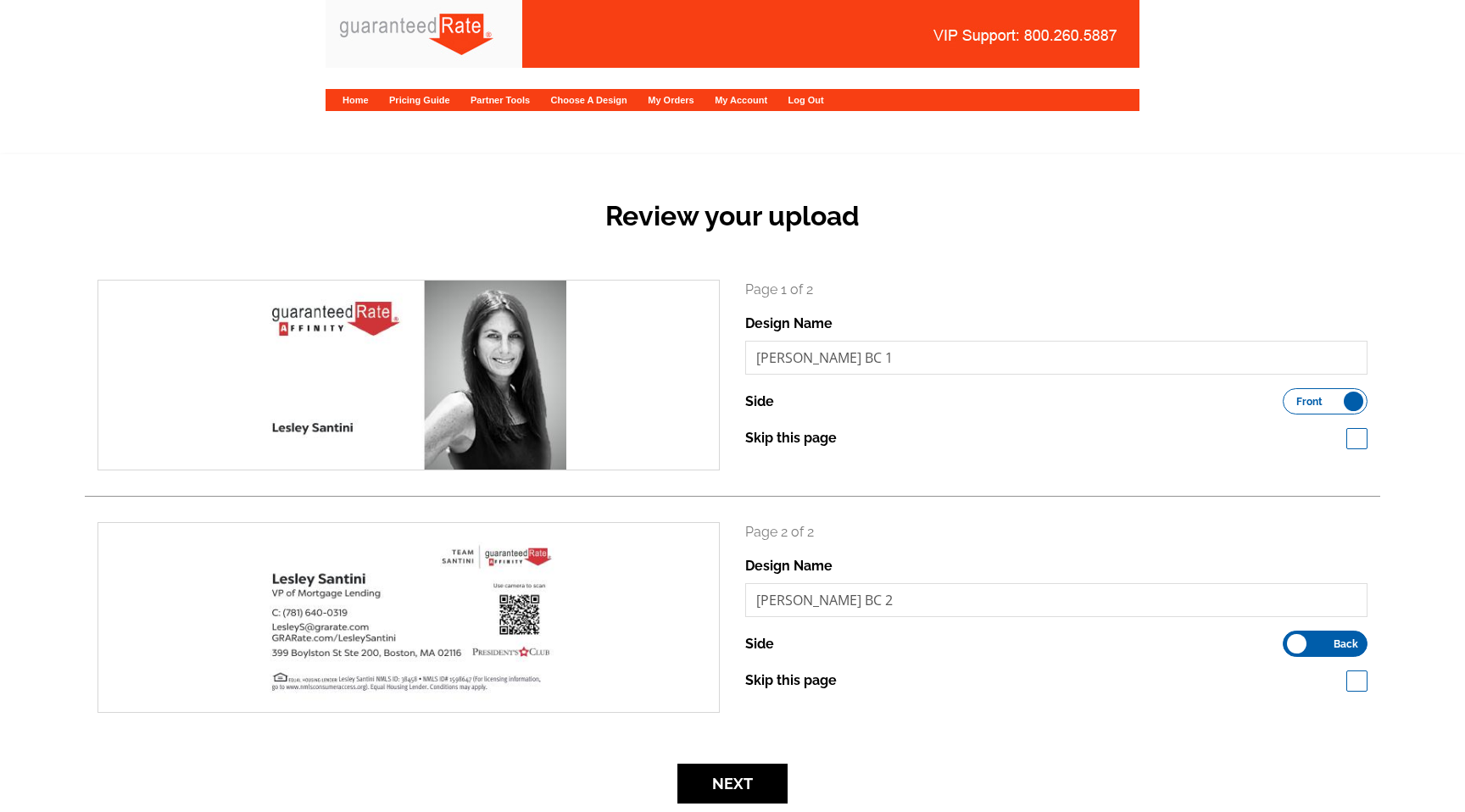
scroll to position [48, 0]
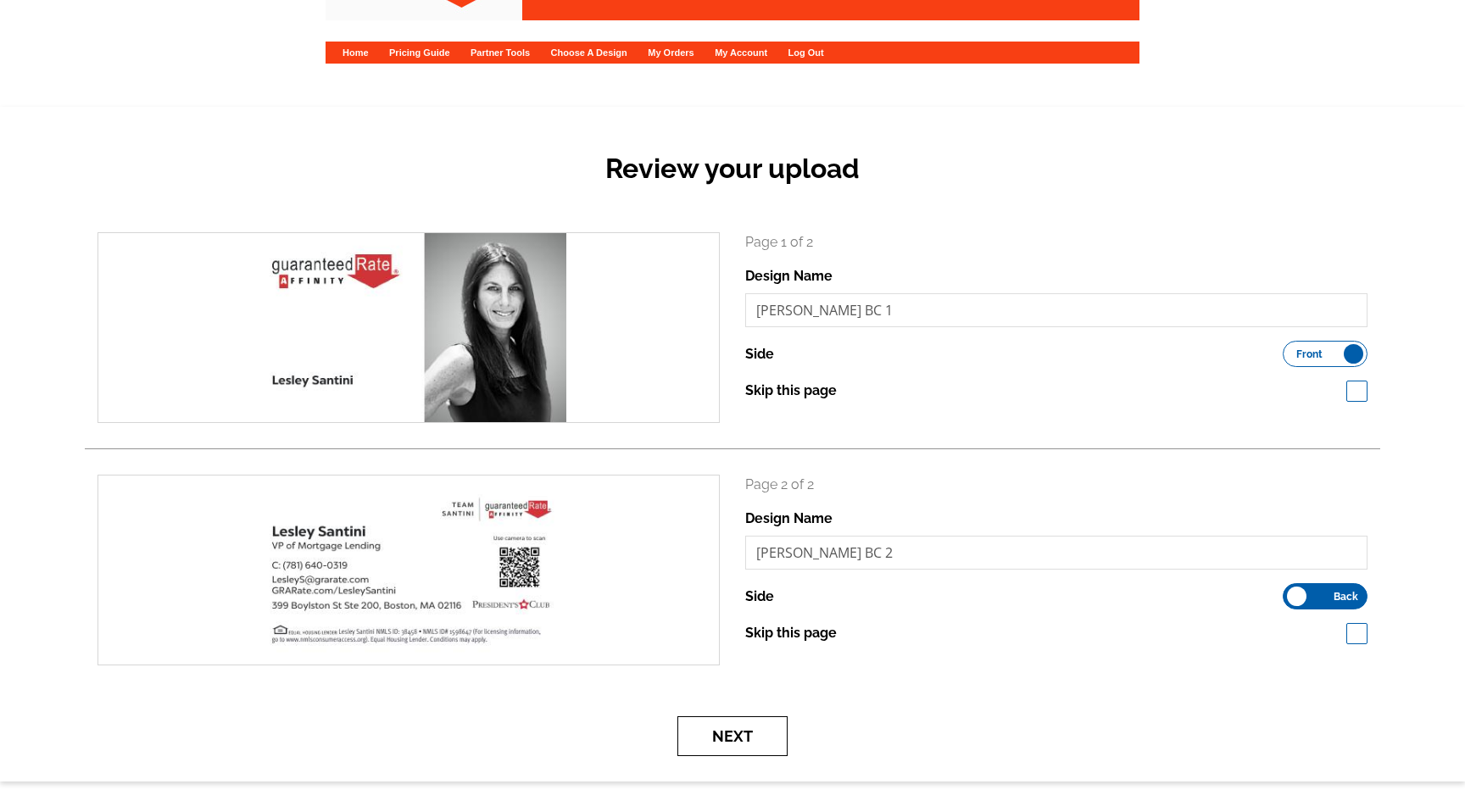
click at [749, 741] on button "Next" at bounding box center [732, 736] width 110 height 40
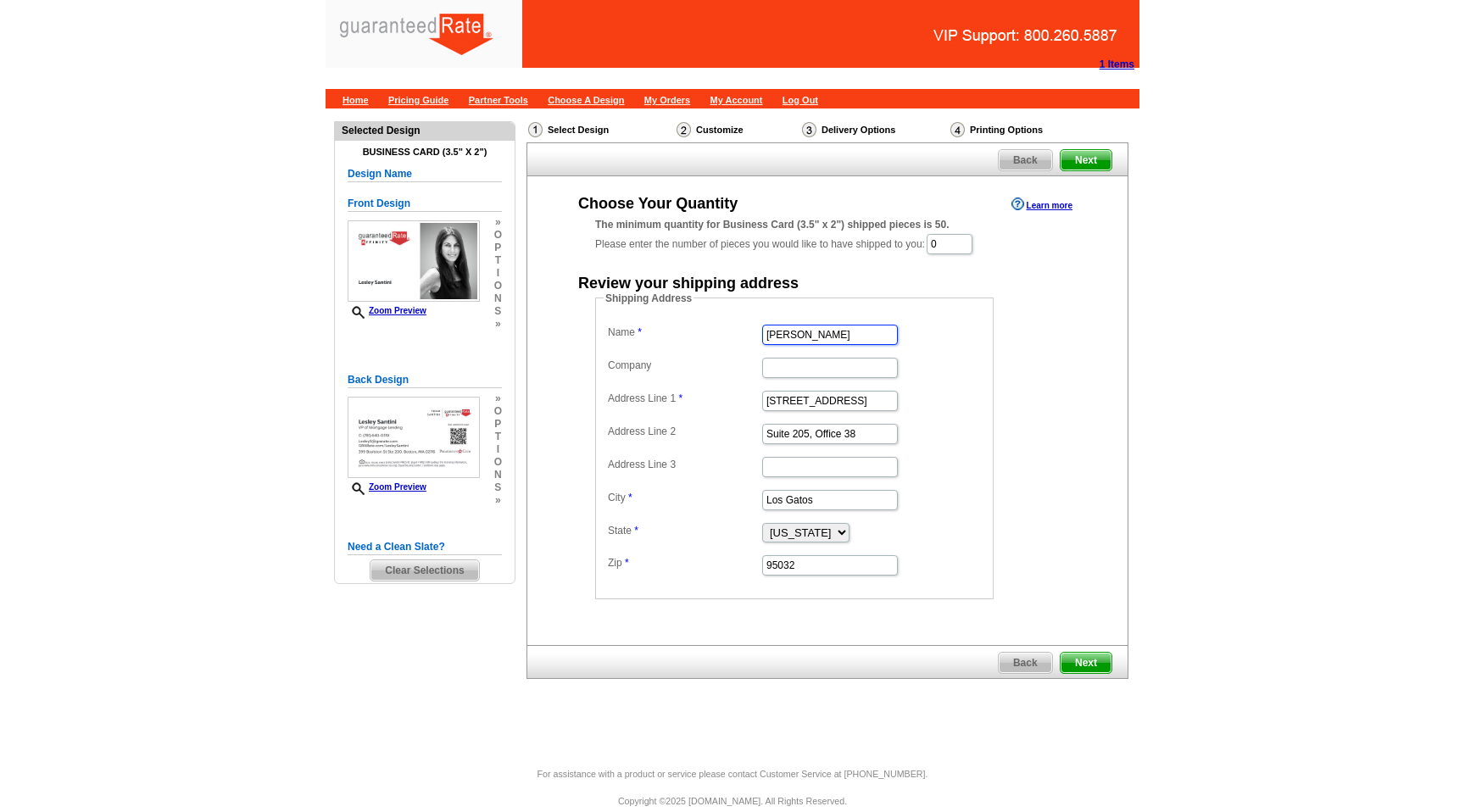
click at [792, 342] on input "Bob Bachman" at bounding box center [830, 335] width 136 height 21
click at [792, 341] on input "Bob Bachman" at bounding box center [830, 335] width 136 height 21
type input "[PERSON_NAME]"
click at [830, 394] on input "16185 Los Gatos Blvd" at bounding box center [830, 401] width 136 height 21
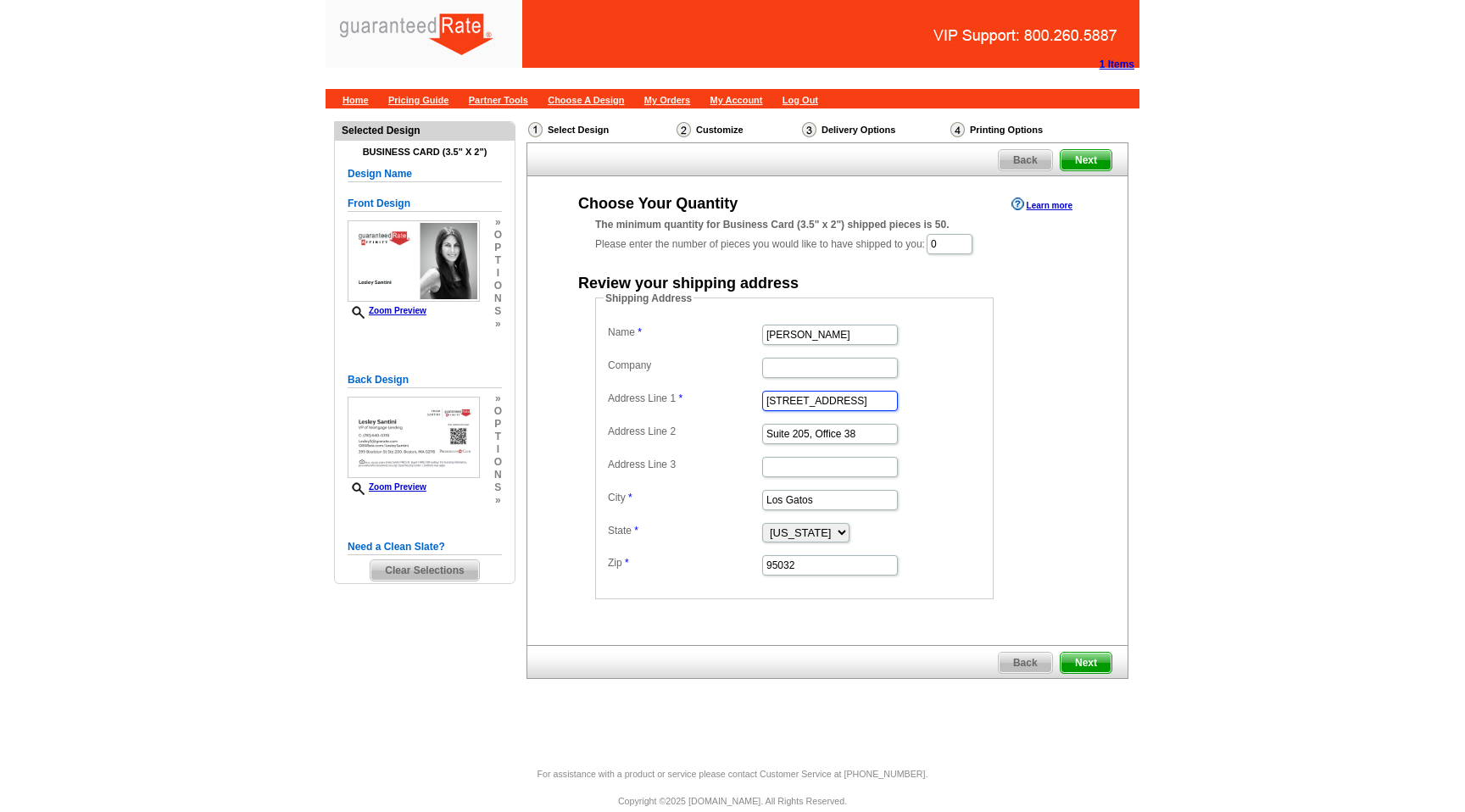
click at [830, 394] on input "16185 Los Gatos Blvd" at bounding box center [830, 401] width 136 height 21
paste input "50 Fairbanks Roa"
type input "[STREET_ADDRESS]"
click at [792, 439] on input "Suite 205, Office 38" at bounding box center [830, 434] width 136 height 21
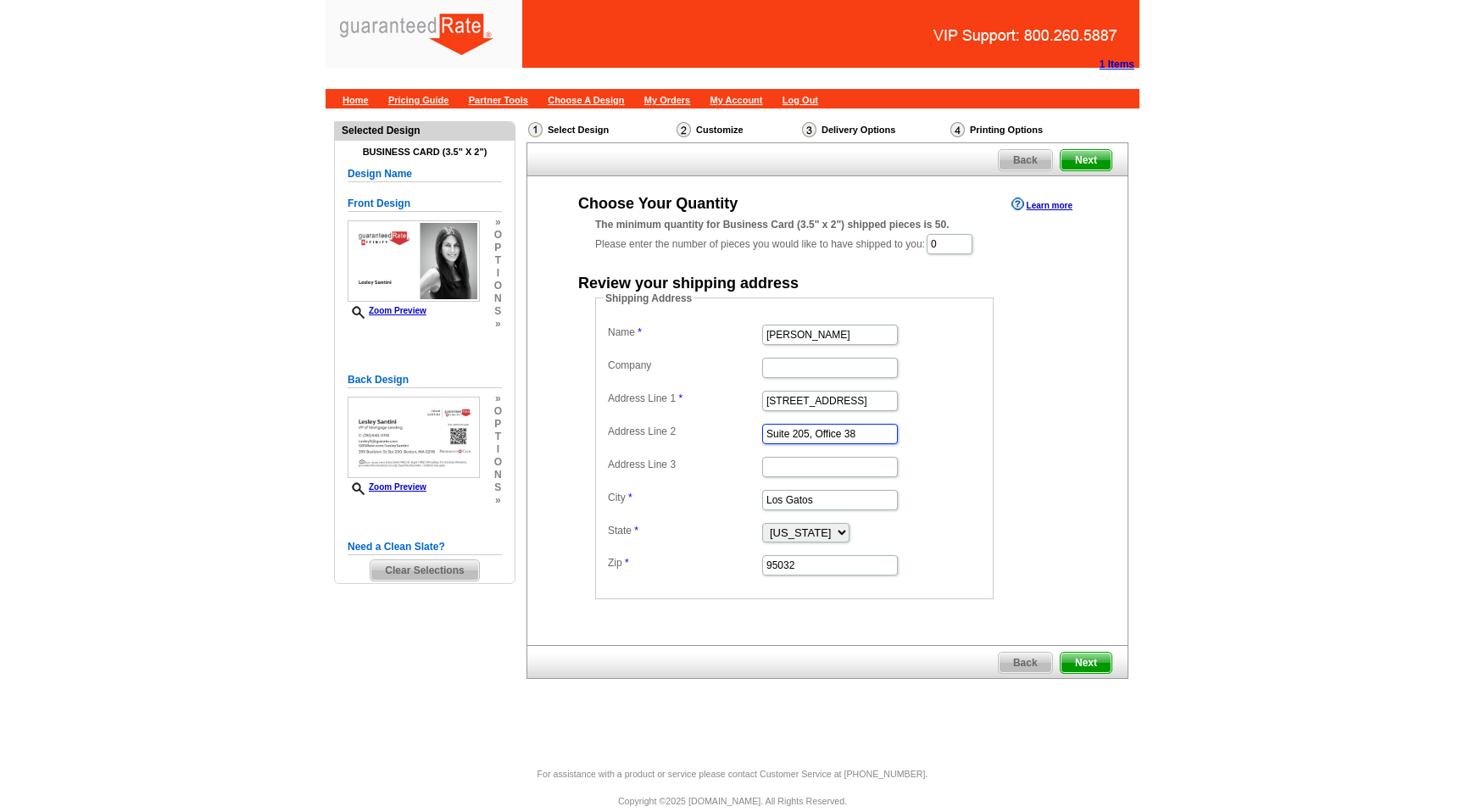
click at [792, 439] on input "Suite 205, Office 38" at bounding box center [830, 434] width 136 height 21
type input "="
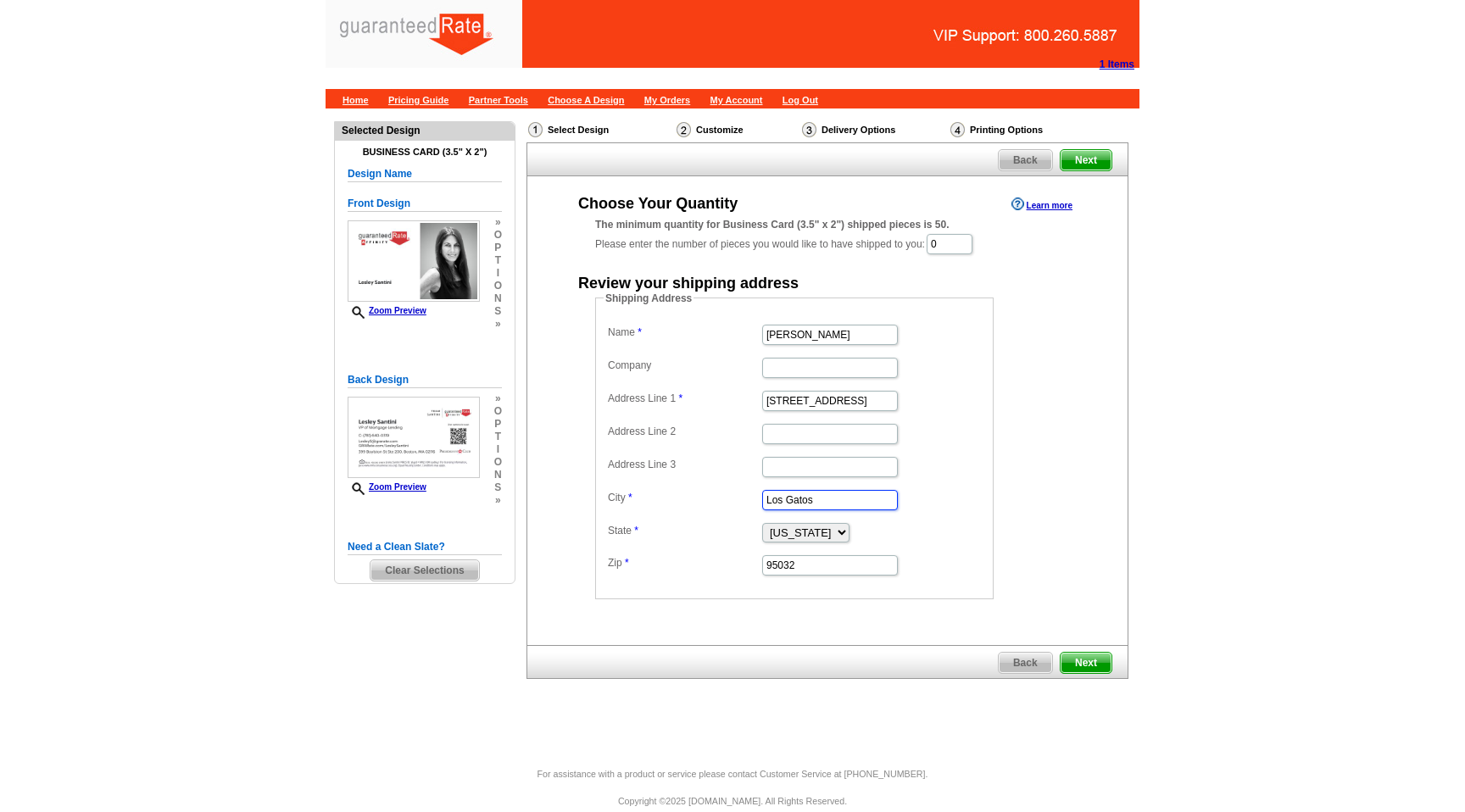
click at [810, 499] on input "Los Gatos" at bounding box center [830, 500] width 136 height 21
type input "Milton"
click at [820, 538] on select "Alabama Alaska Arizona Arkansas California Colorado Connecticut District of Col…" at bounding box center [806, 533] width 87 height 20
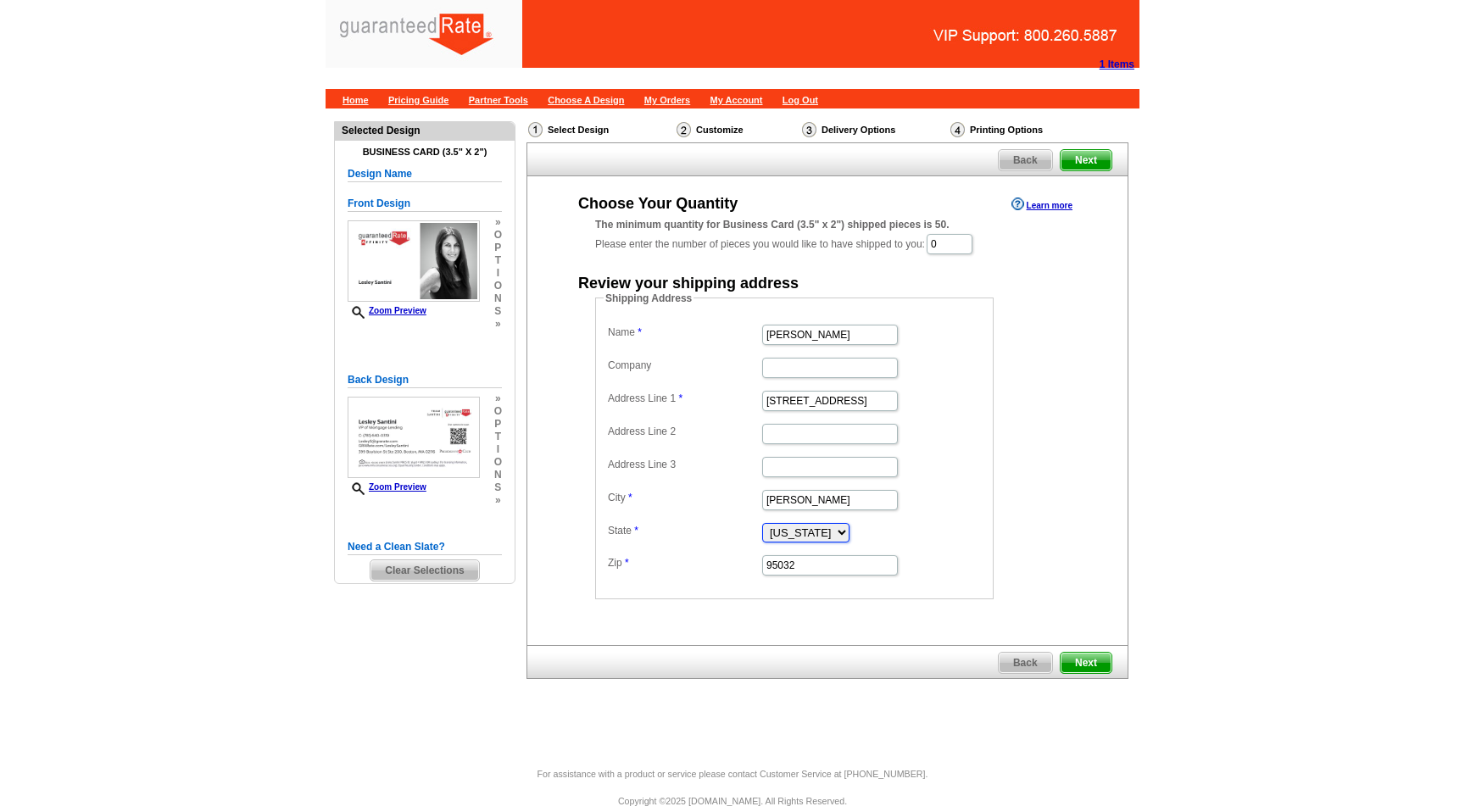
select select "MA"
click at [762, 523] on select "Alabama Alaska Arizona Arkansas California Colorado Connecticut District of Col…" at bounding box center [806, 533] width 87 height 20
click at [820, 562] on input "95032" at bounding box center [830, 565] width 136 height 21
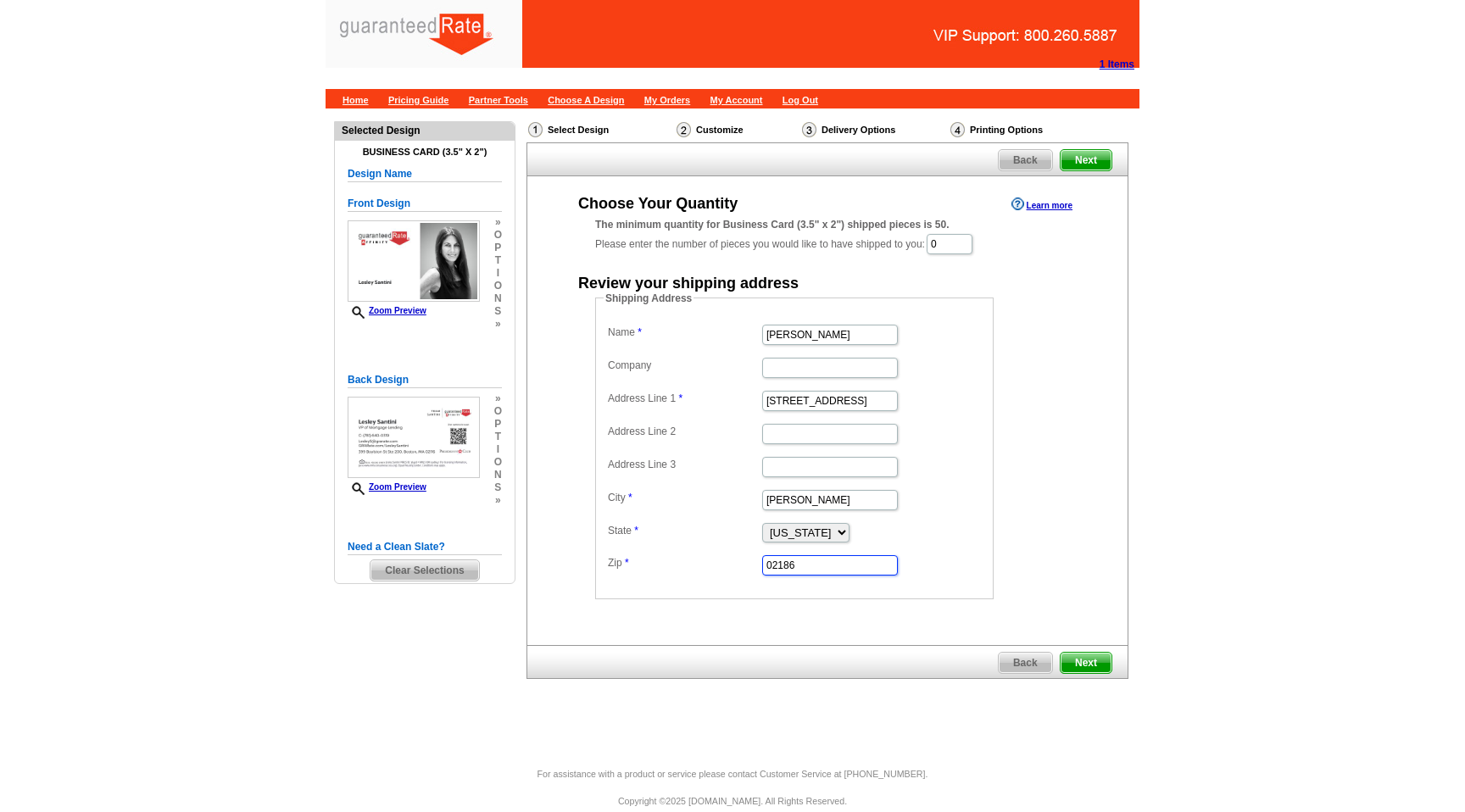
type input "02186"
click div "Choose Your Quantity Learn more The minimum quantity for Business Card (3.5" x …"
click span "Next"
drag, startPoint x: 0, startPoint y: 0, endPoint x: 954, endPoint y: 244, distance: 984.7
click at [954, 244] on input "0" at bounding box center [950, 244] width 46 height 21
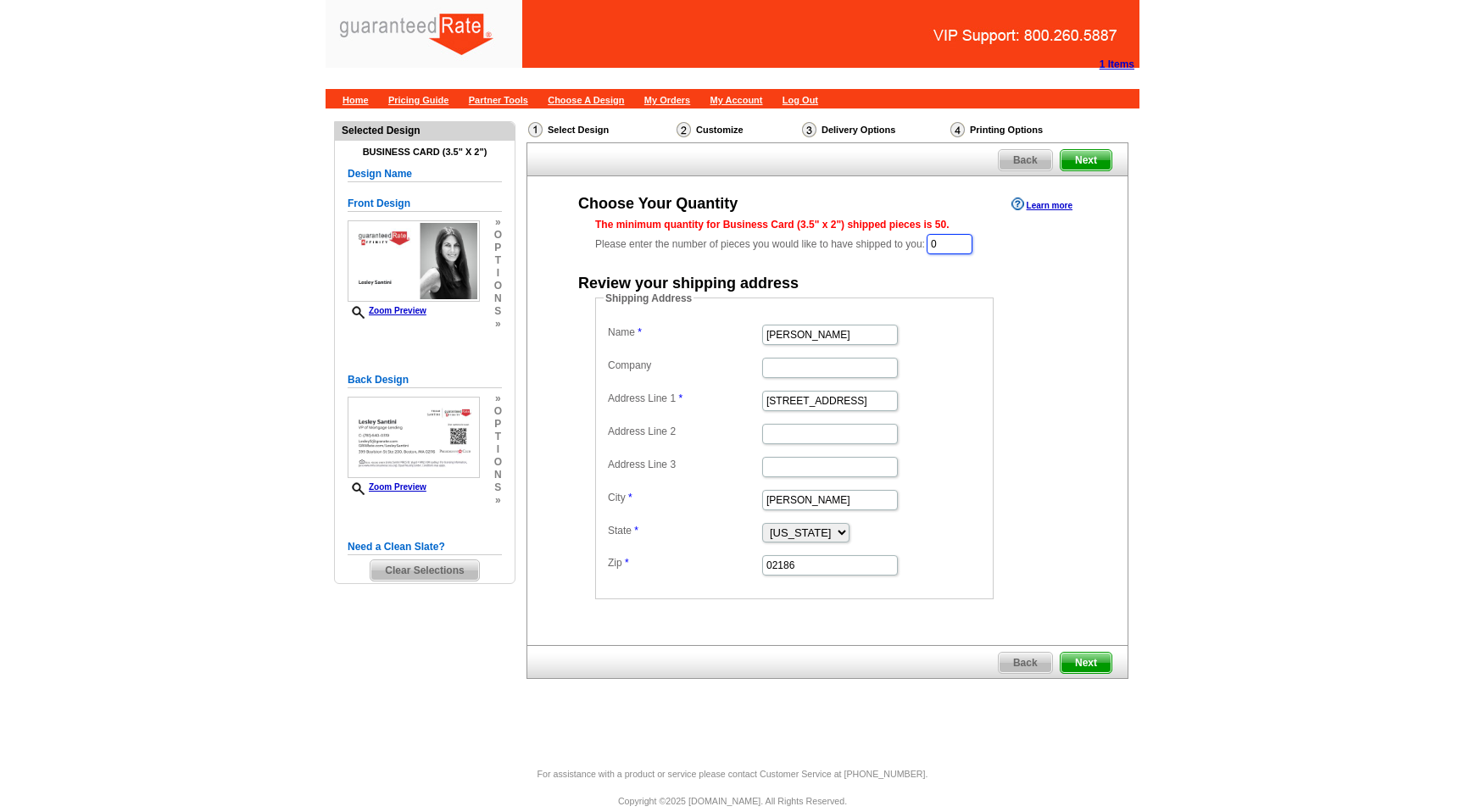
click at [954, 244] on input "0" at bounding box center [950, 244] width 46 height 21
type input "250"
click at [1049, 397] on form "Shipping Address Name Lesley Santini Company Address Line 1 50 Fairbanks Road A…" at bounding box center [827, 446] width 464 height 309
click at [1102, 667] on span "Next" at bounding box center [1085, 664] width 50 height 21
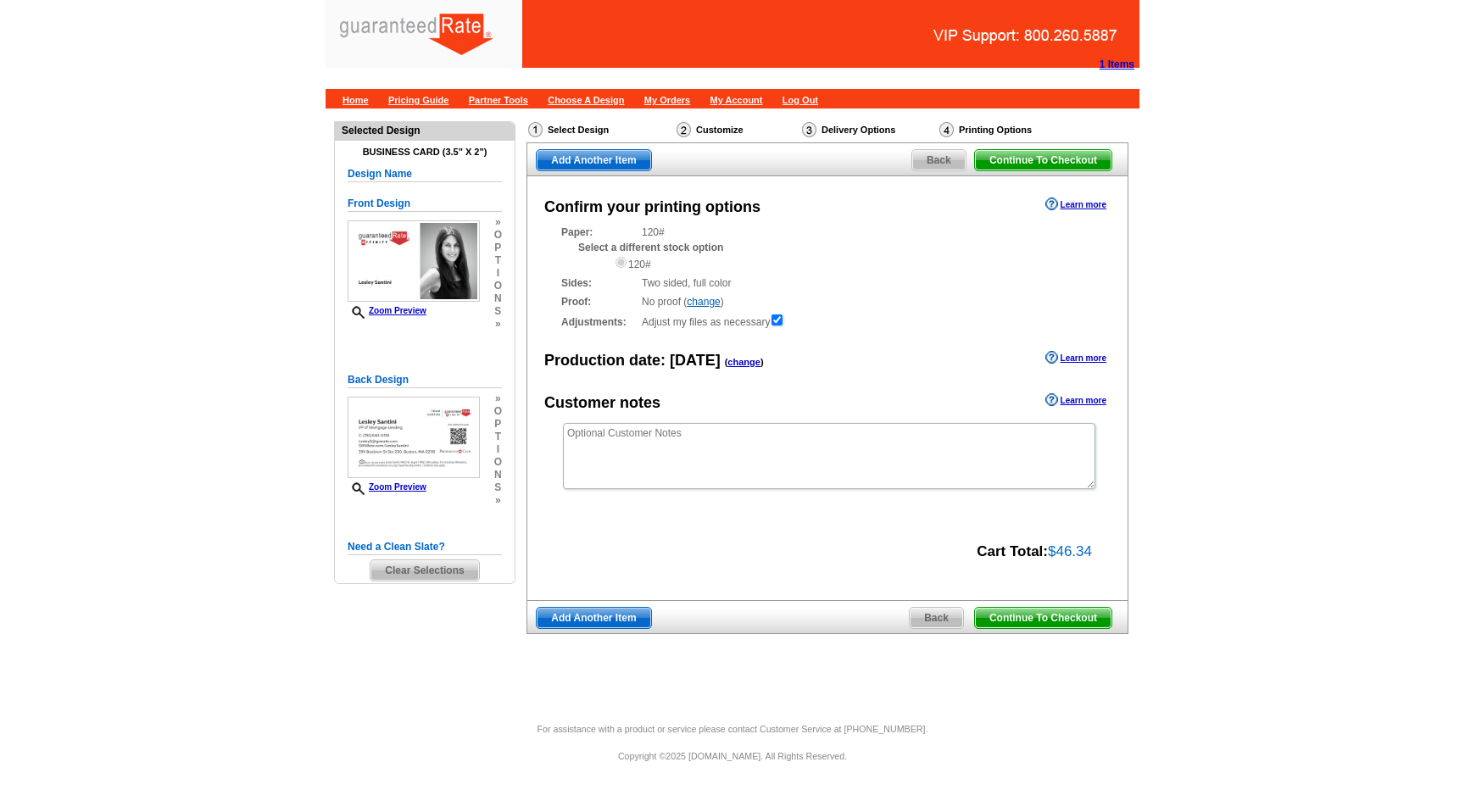
click at [1010, 615] on span "Continue To Checkout" at bounding box center [1043, 618] width 137 height 21
click at [1007, 578] on div "Confirm your printing options Learn more Paper: 120# Select a different stock o…" at bounding box center [828, 388] width 602 height 425
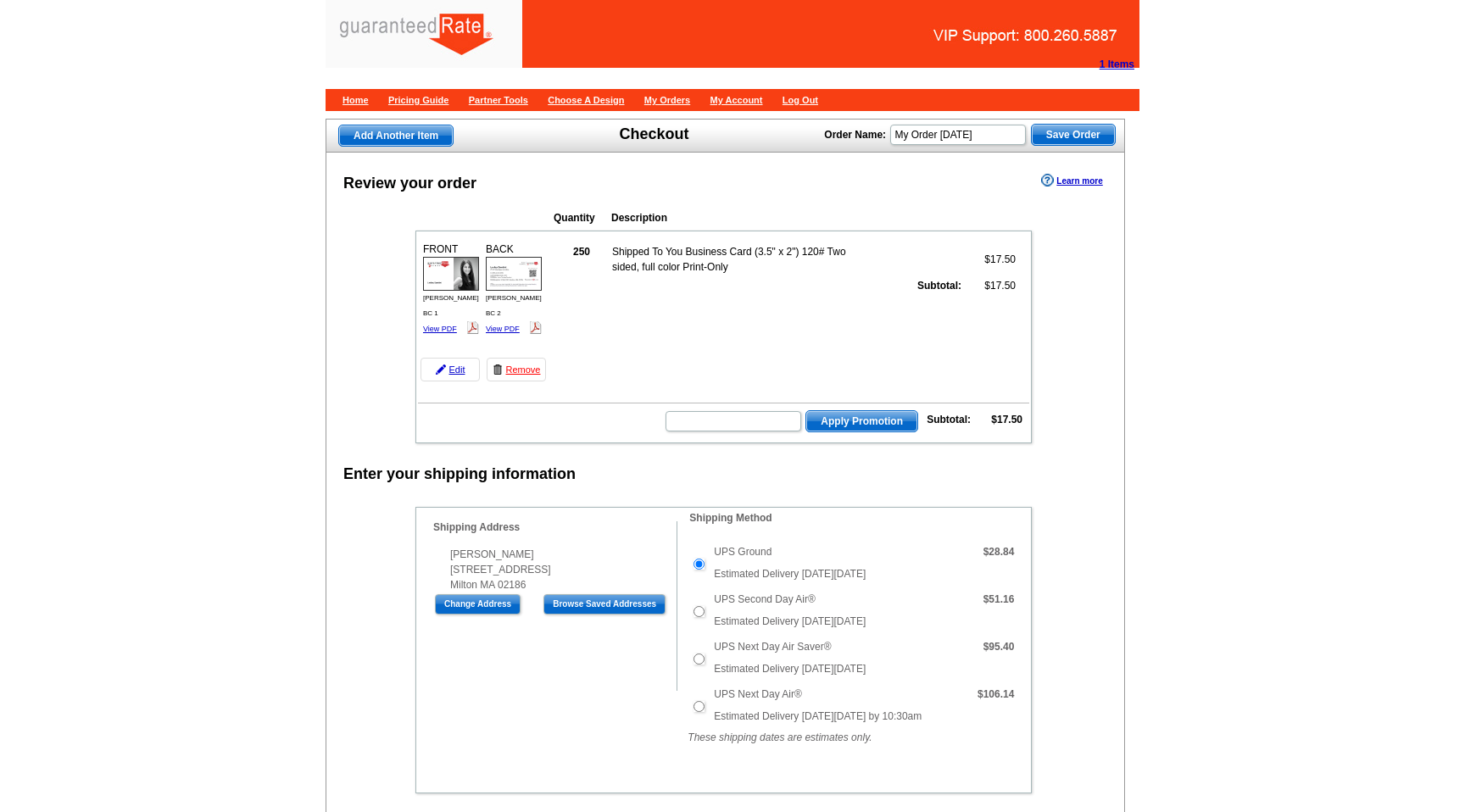
click at [598, 619] on div "Shipping Information Name [PERSON_NAME] Company Address Line 1 [STREET_ADDRESS]…" at bounding box center [546, 606] width 261 height 169
click at [605, 622] on div "Shipping Information Name [PERSON_NAME] Company Address Line 1 [STREET_ADDRESS]…" at bounding box center [546, 606] width 261 height 169
click at [811, 540] on td "UPS Ground Estimated Delivery [DATE][DATE]" at bounding box center [837, 564] width 255 height 48
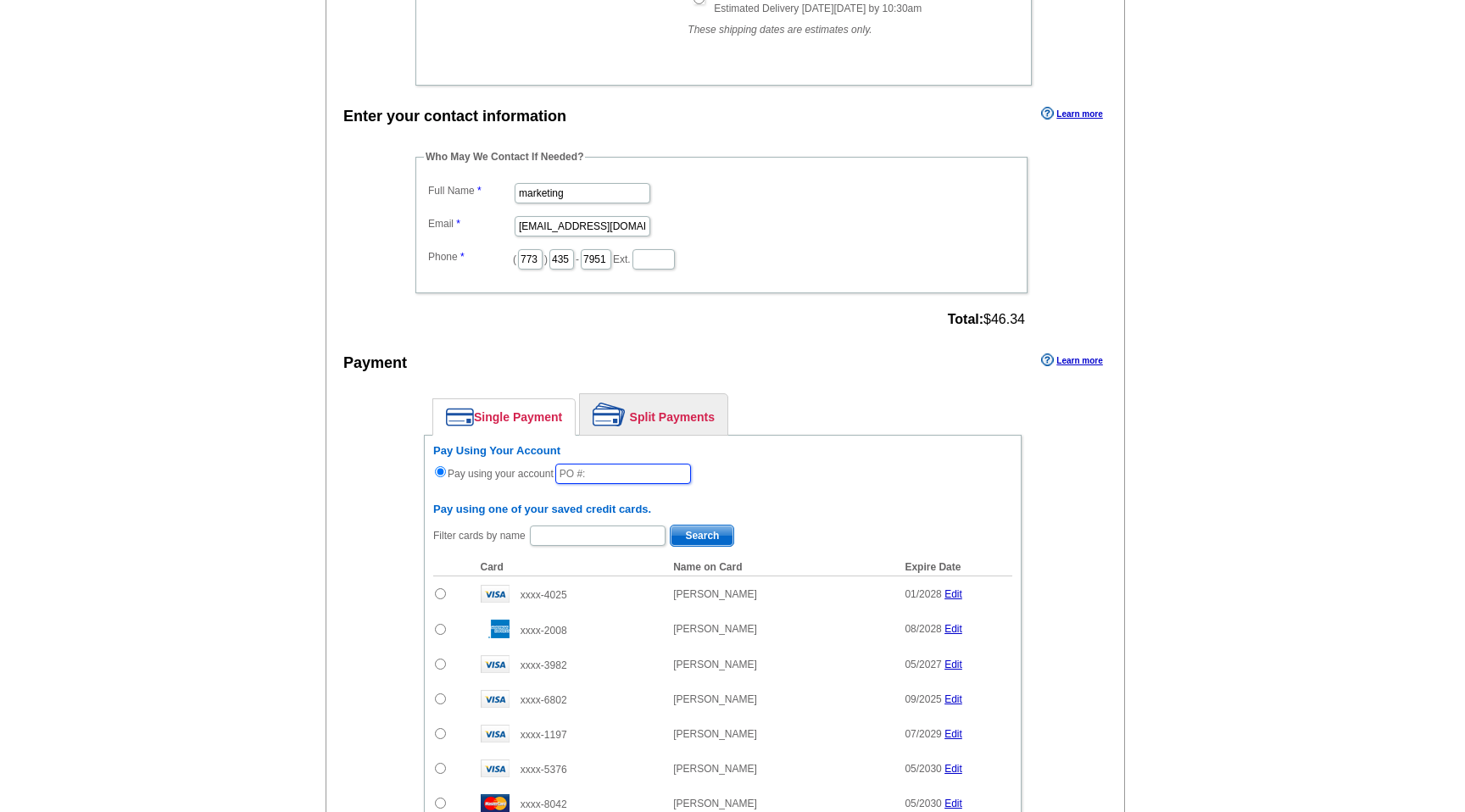
click at [623, 471] on input "text" at bounding box center [623, 474] width 136 height 21
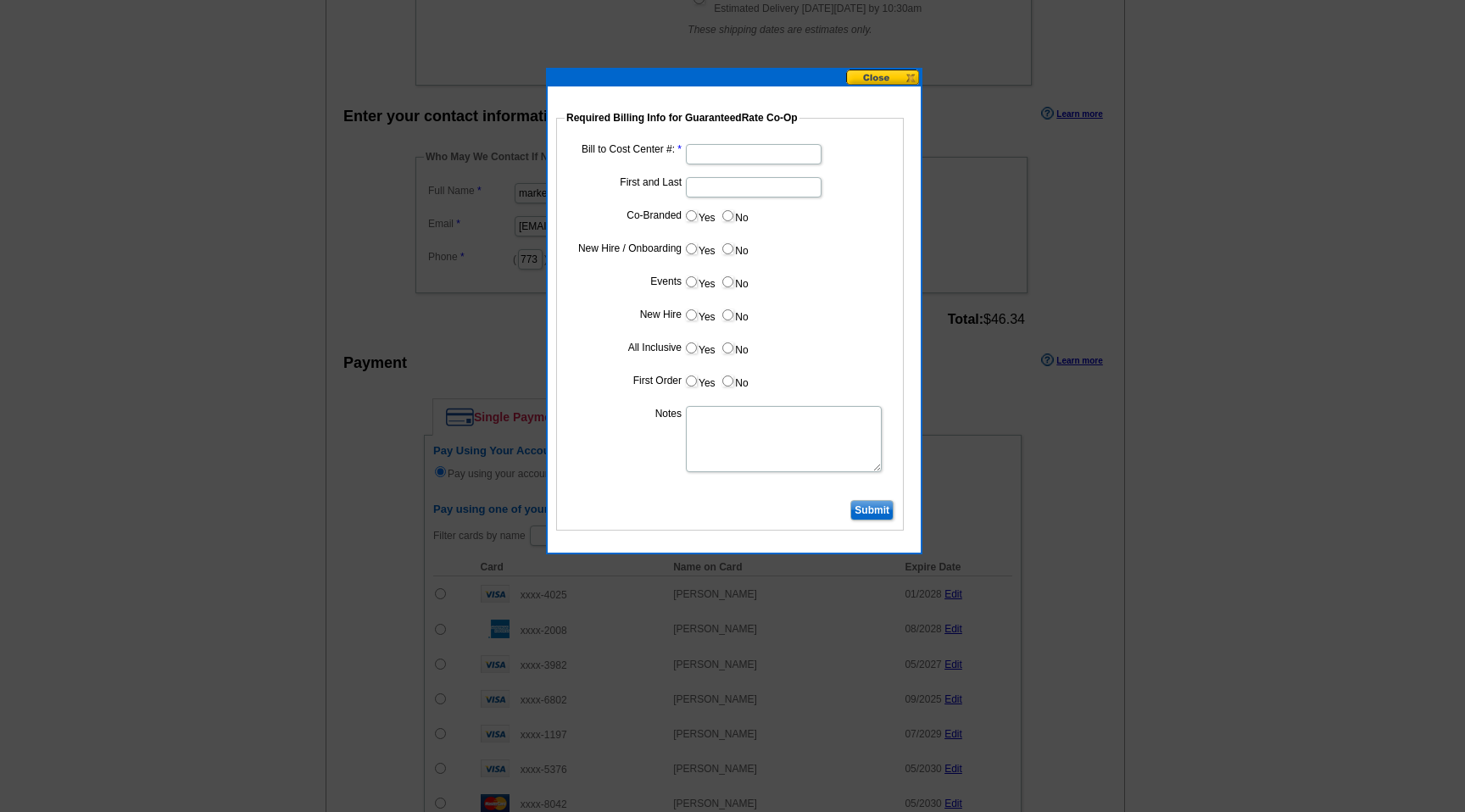
click at [864, 74] on button at bounding box center [883, 77] width 74 height 16
click at [866, 75] on button at bounding box center [883, 77] width 74 height 16
click at [871, 81] on button at bounding box center [883, 77] width 74 height 16
click at [881, 85] on button at bounding box center [883, 77] width 74 height 16
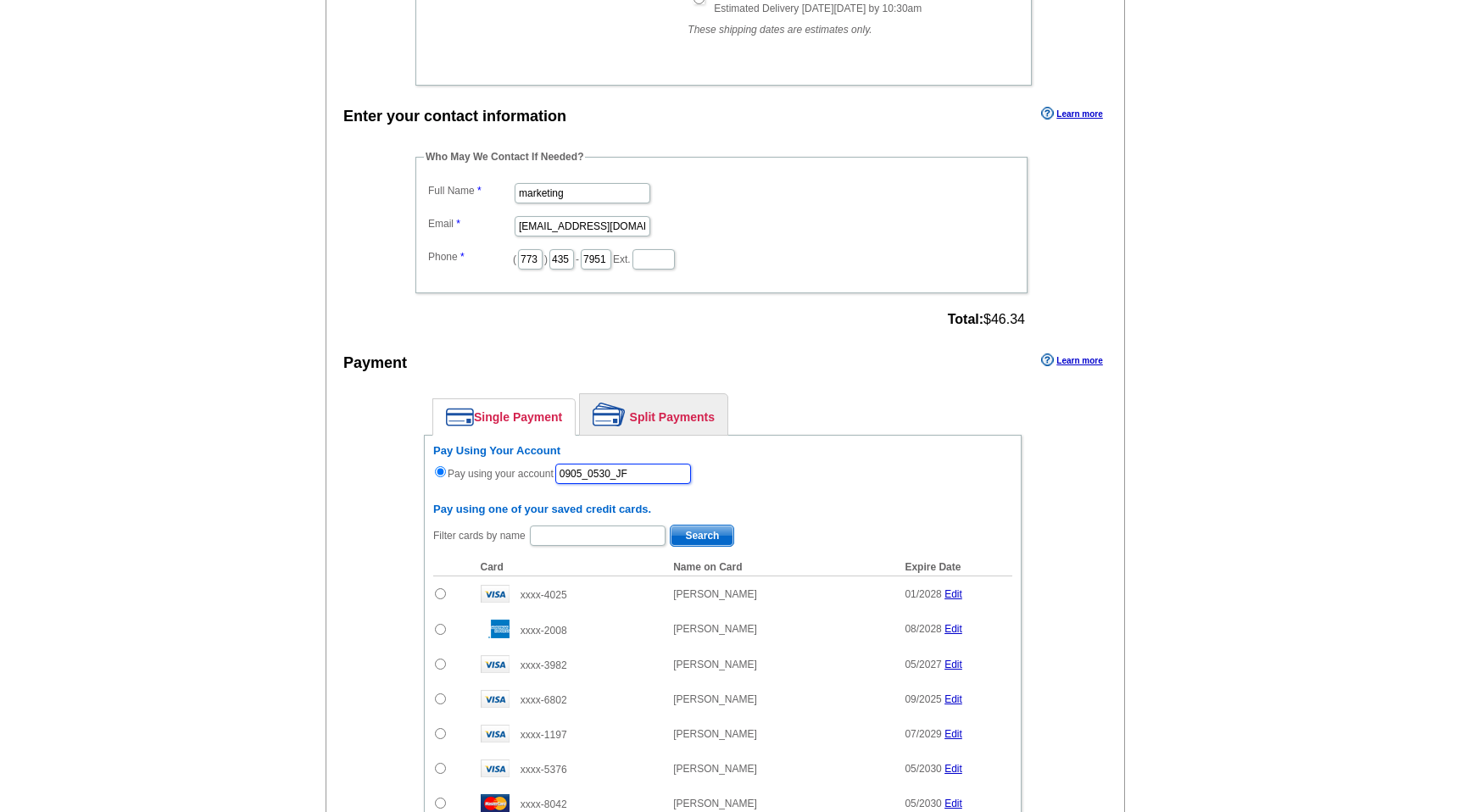
click at [660, 477] on input "0905_0530_JF" at bounding box center [623, 474] width 136 height 21
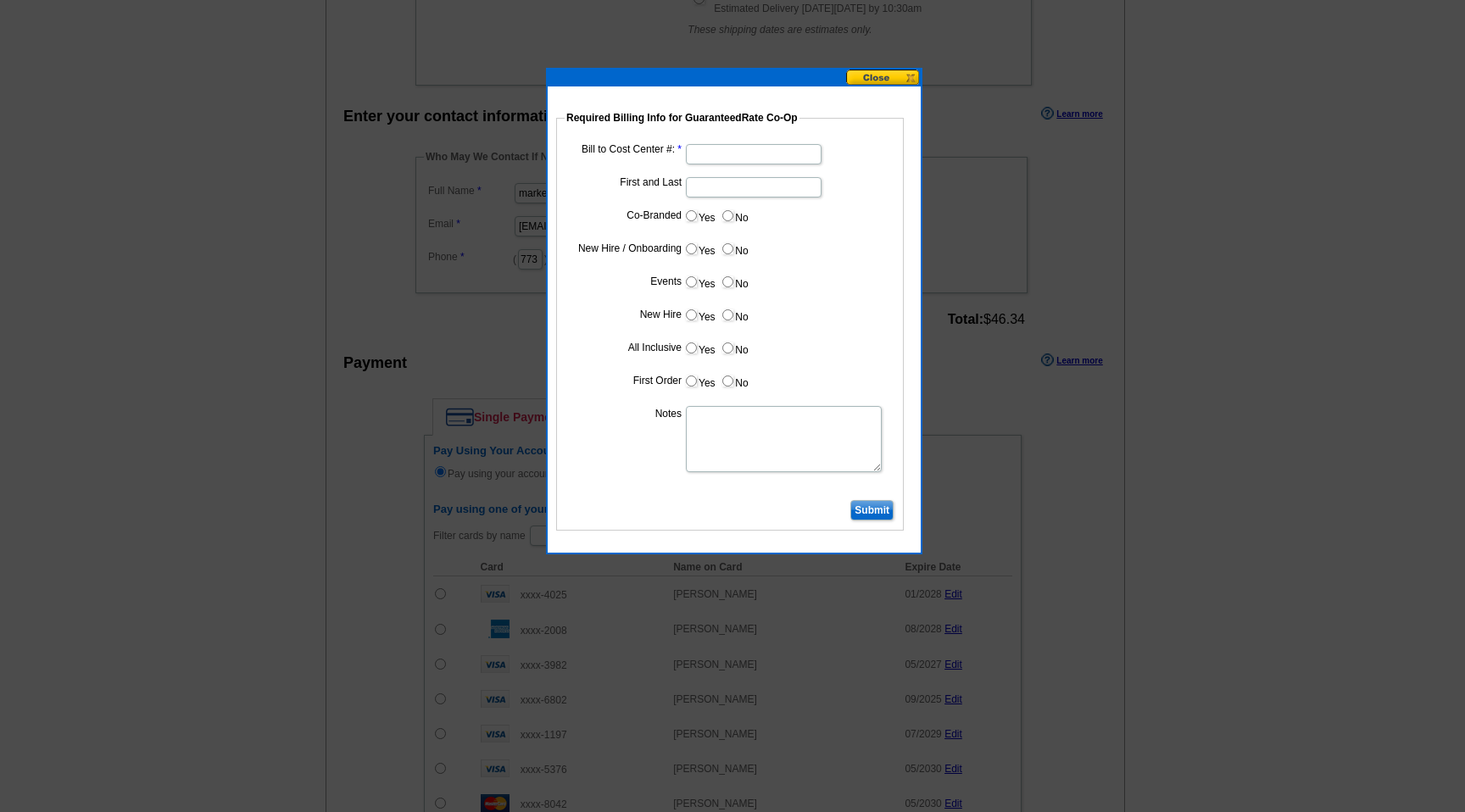
type input "0905_0530_JF"
click at [733, 155] on input "Bill to Cost Center #:" at bounding box center [753, 155] width 136 height 21
type input "10186"
click at [740, 192] on input "First and Last" at bounding box center [753, 187] width 136 height 21
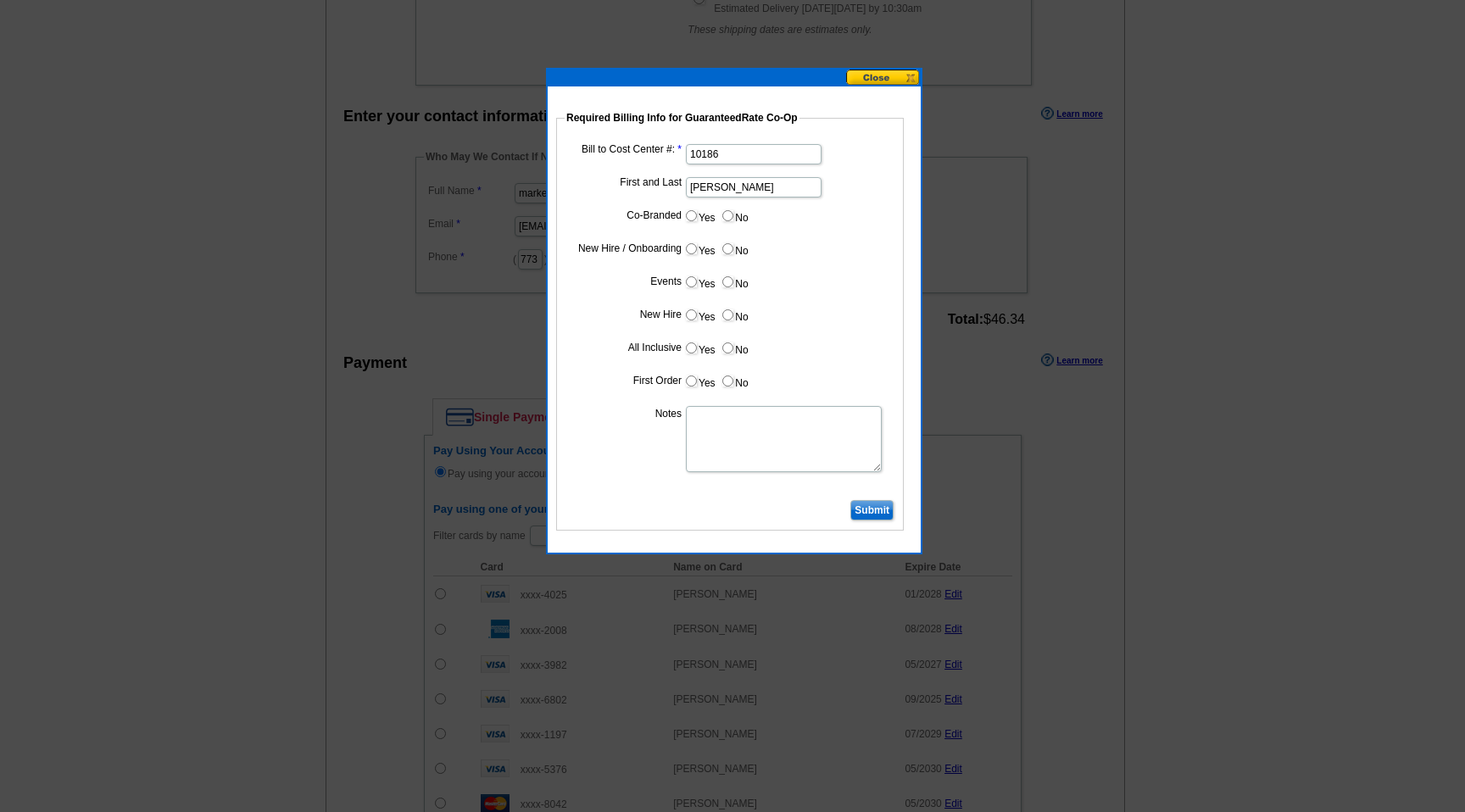
type input "[PERSON_NAME]"
click at [877, 505] on input "Submit" at bounding box center [871, 510] width 44 height 21
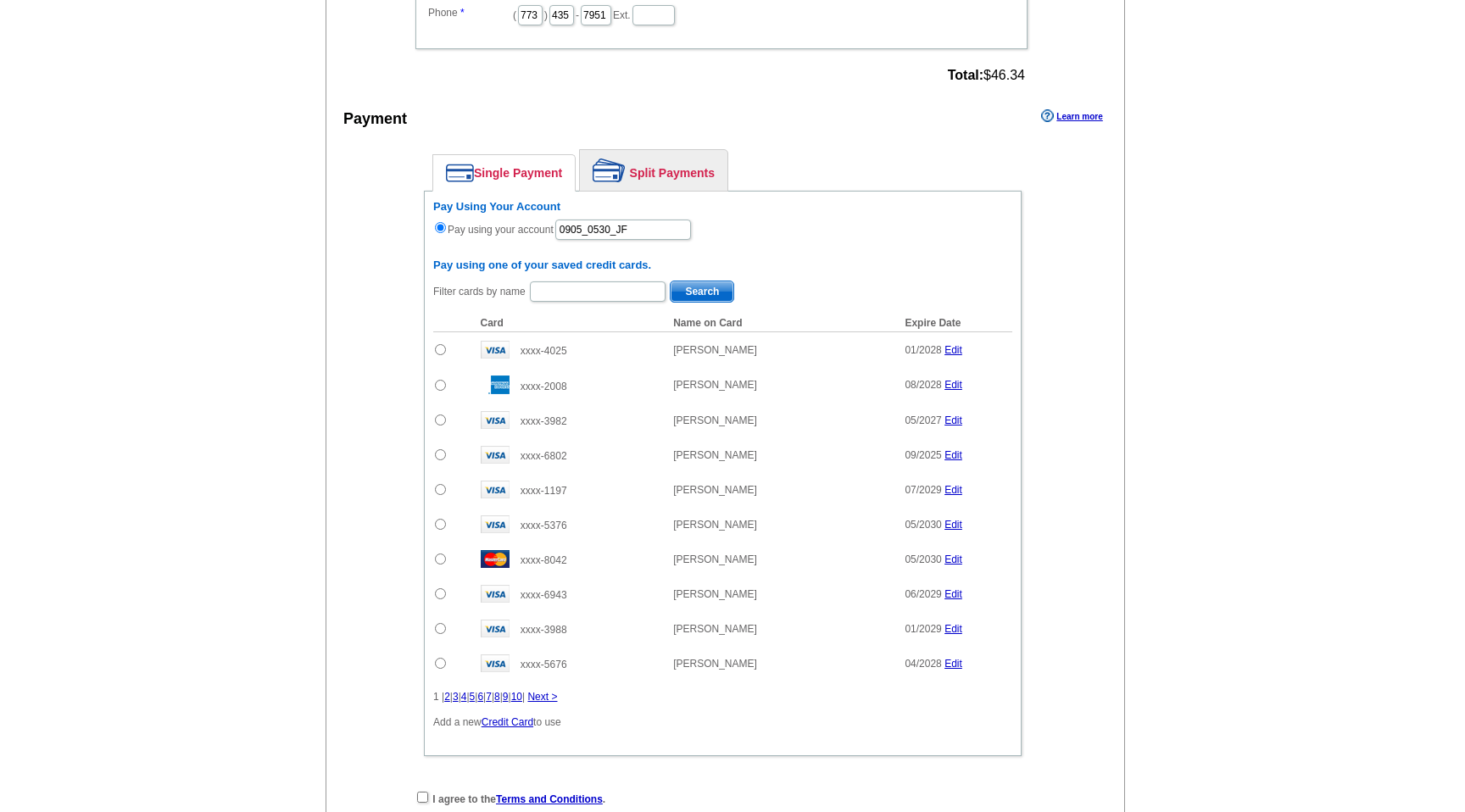
scroll to position [967, 0]
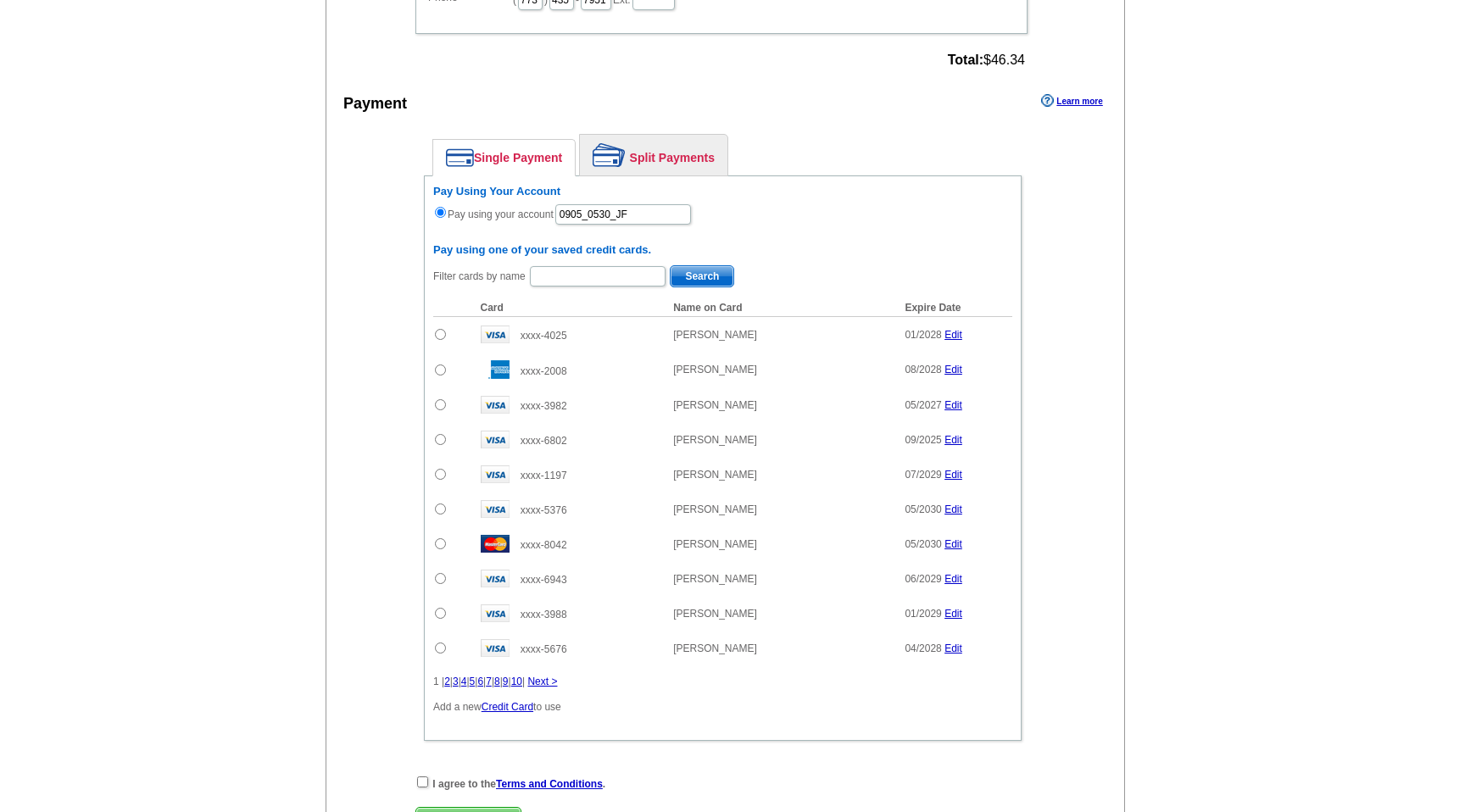
click at [416, 778] on div "I agree to the Terms and Conditions ." at bounding box center [723, 783] width 615 height 17
click at [420, 780] on input "checkbox" at bounding box center [422, 781] width 11 height 11
checkbox input "true"
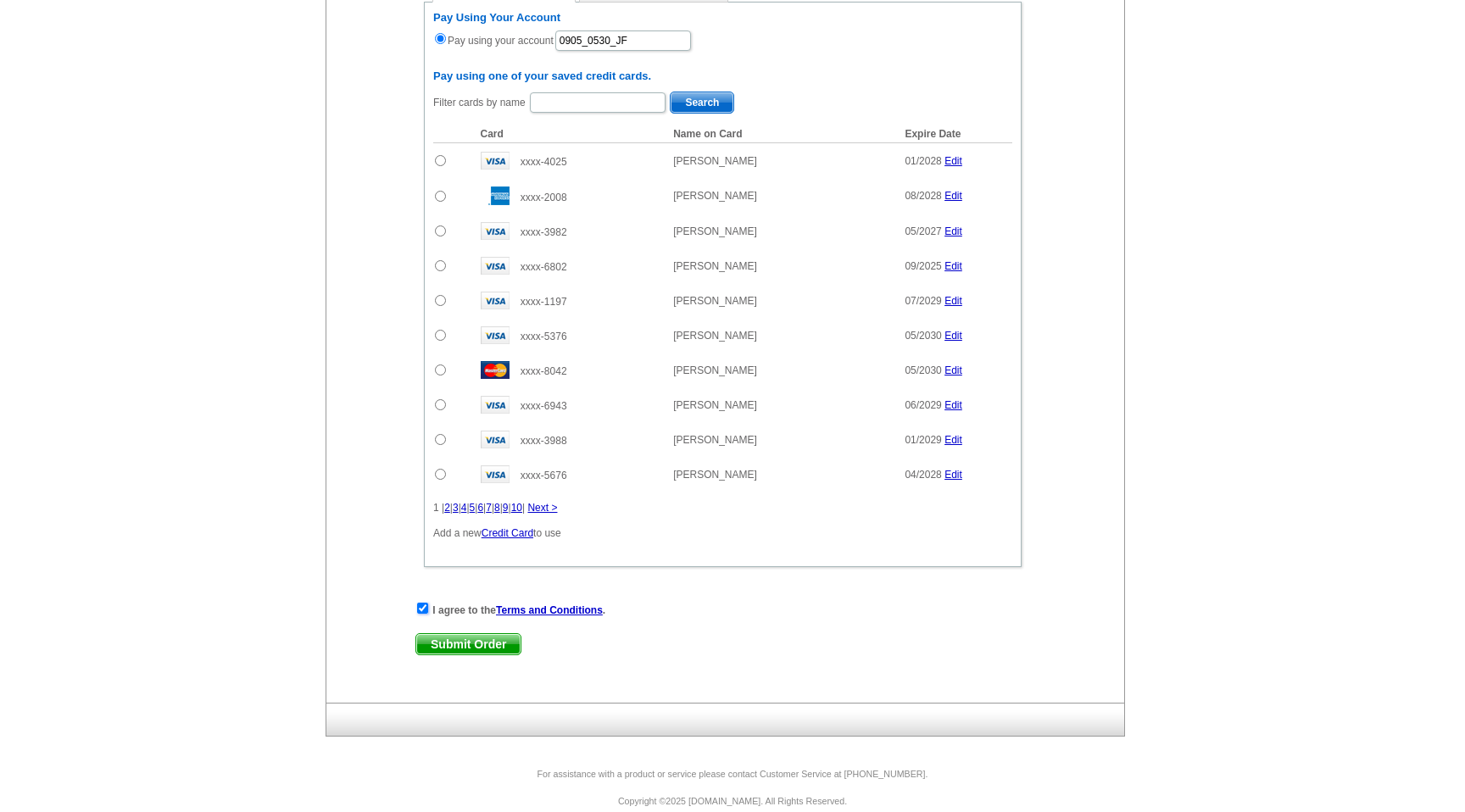
scroll to position [1163, 0]
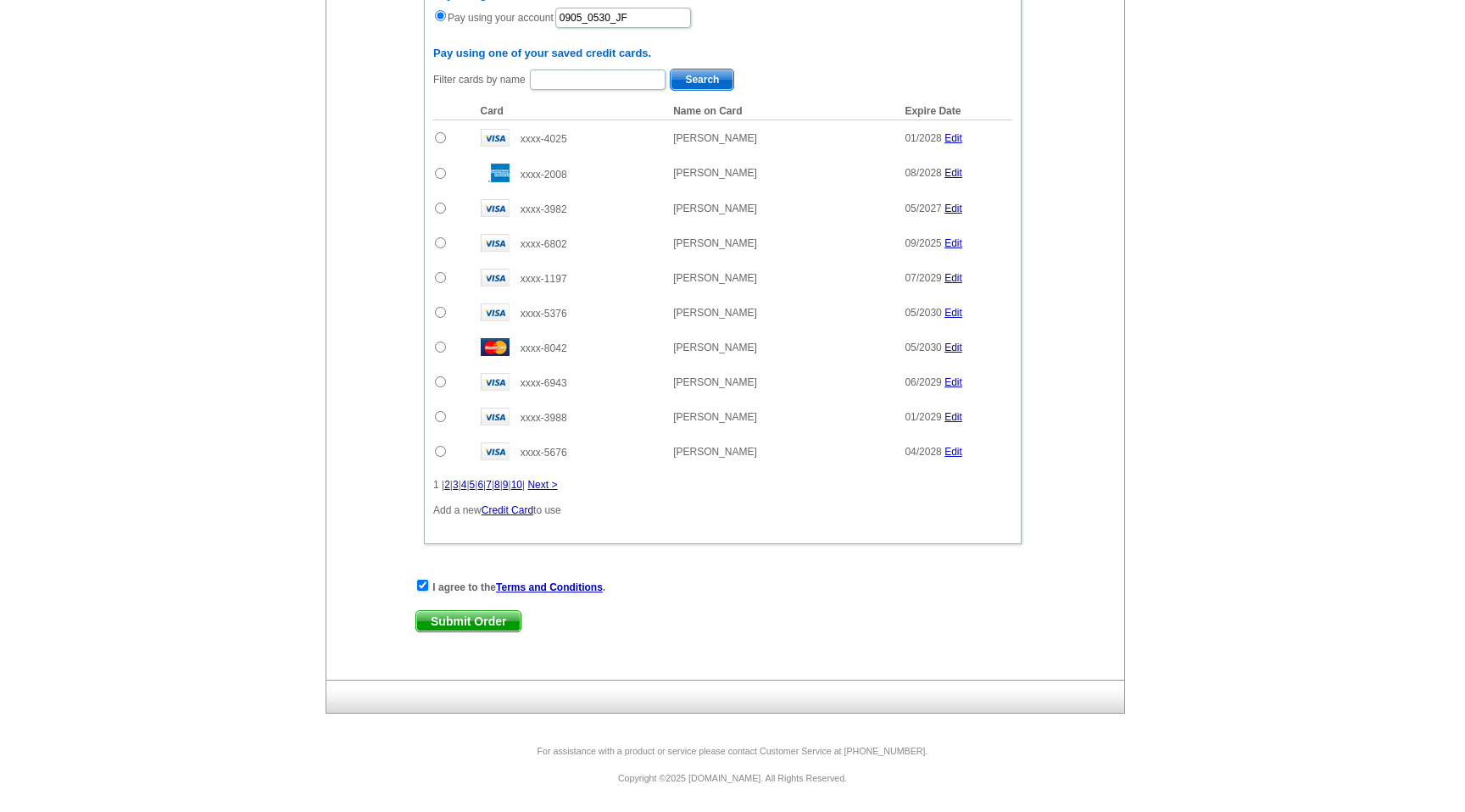
click at [458, 617] on span "Submit Order" at bounding box center [469, 621] width 104 height 21
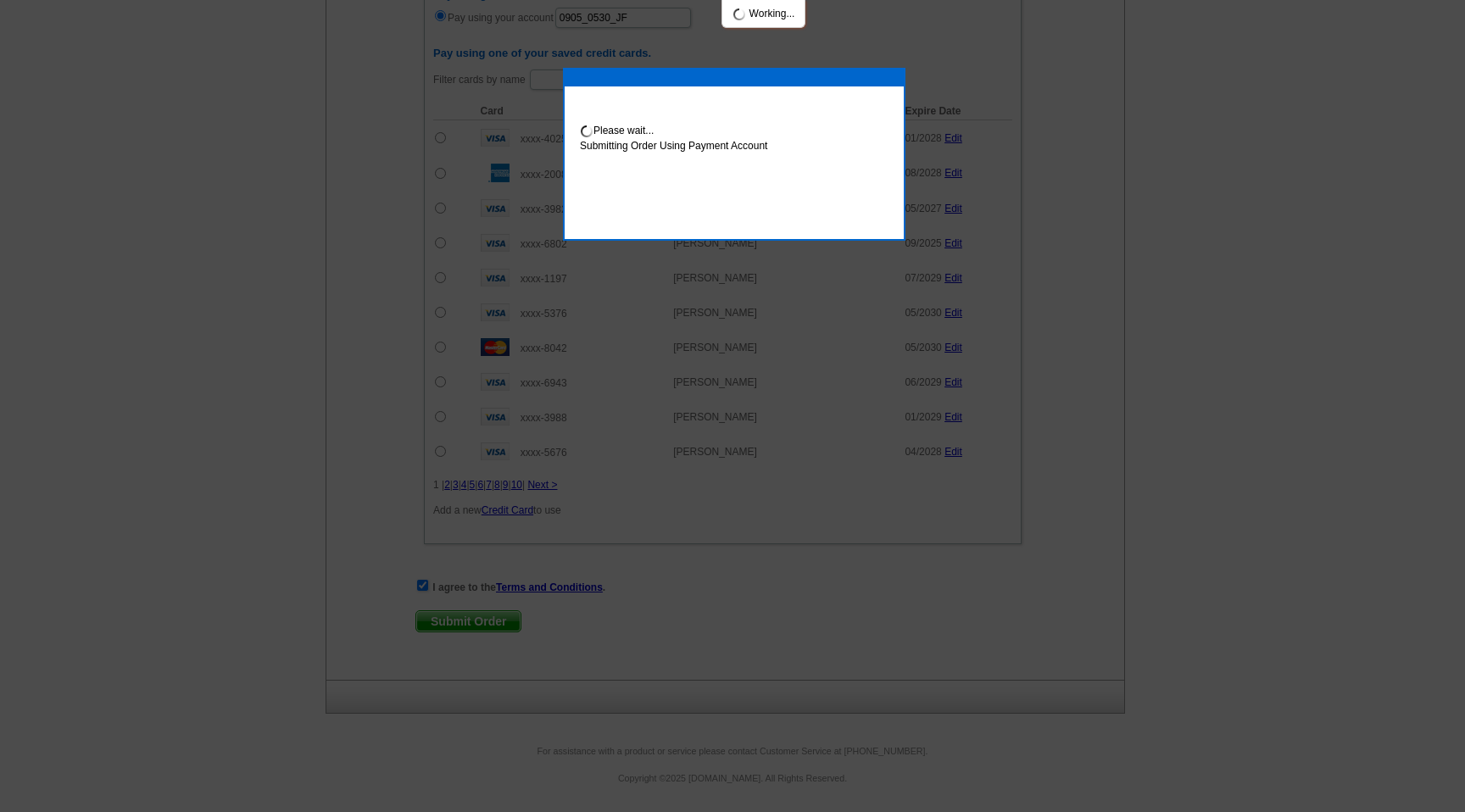
scroll to position [1249, 0]
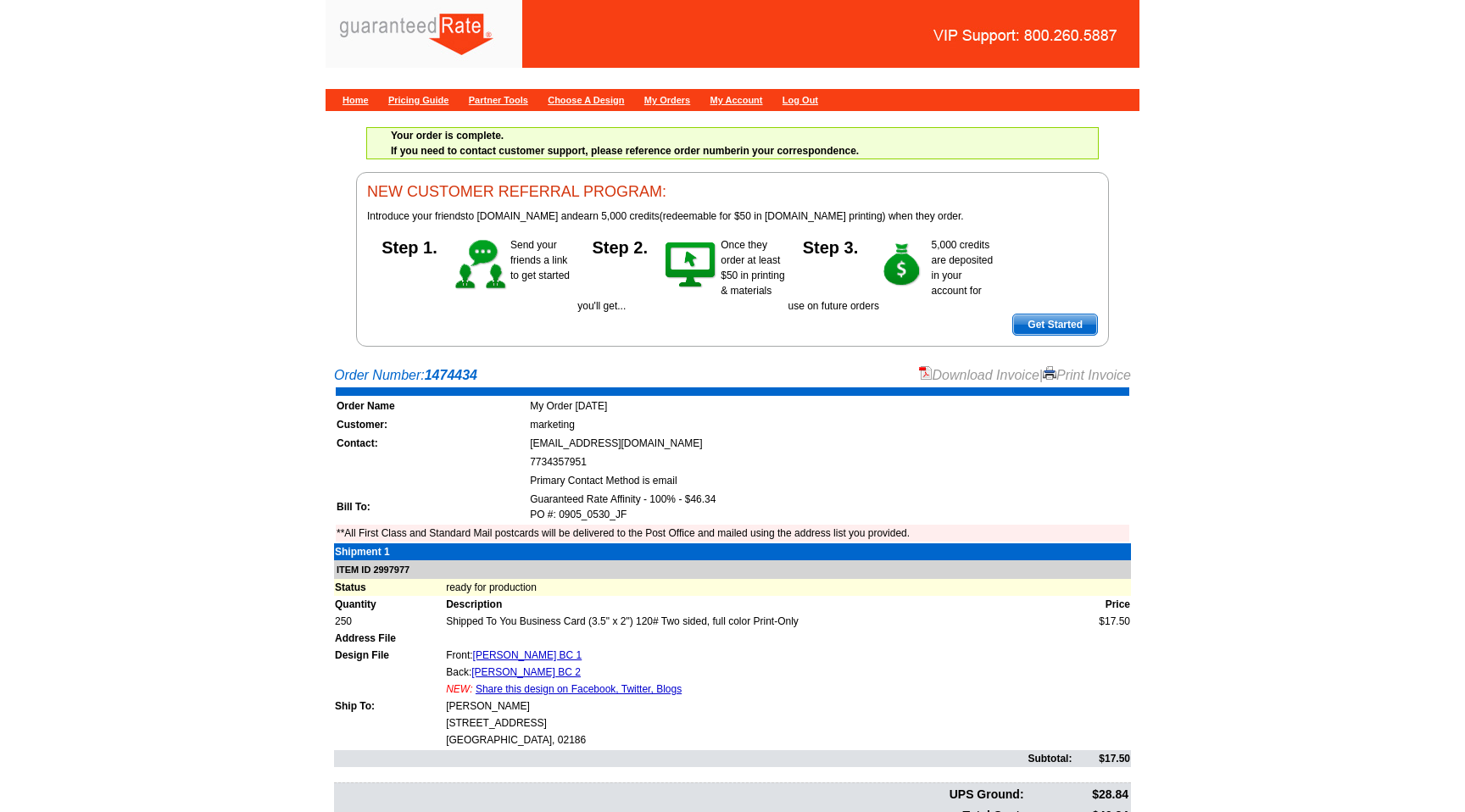
click at [936, 376] on link "Download Invoice" at bounding box center [979, 374] width 121 height 15
